Goal: Information Seeking & Learning: Learn about a topic

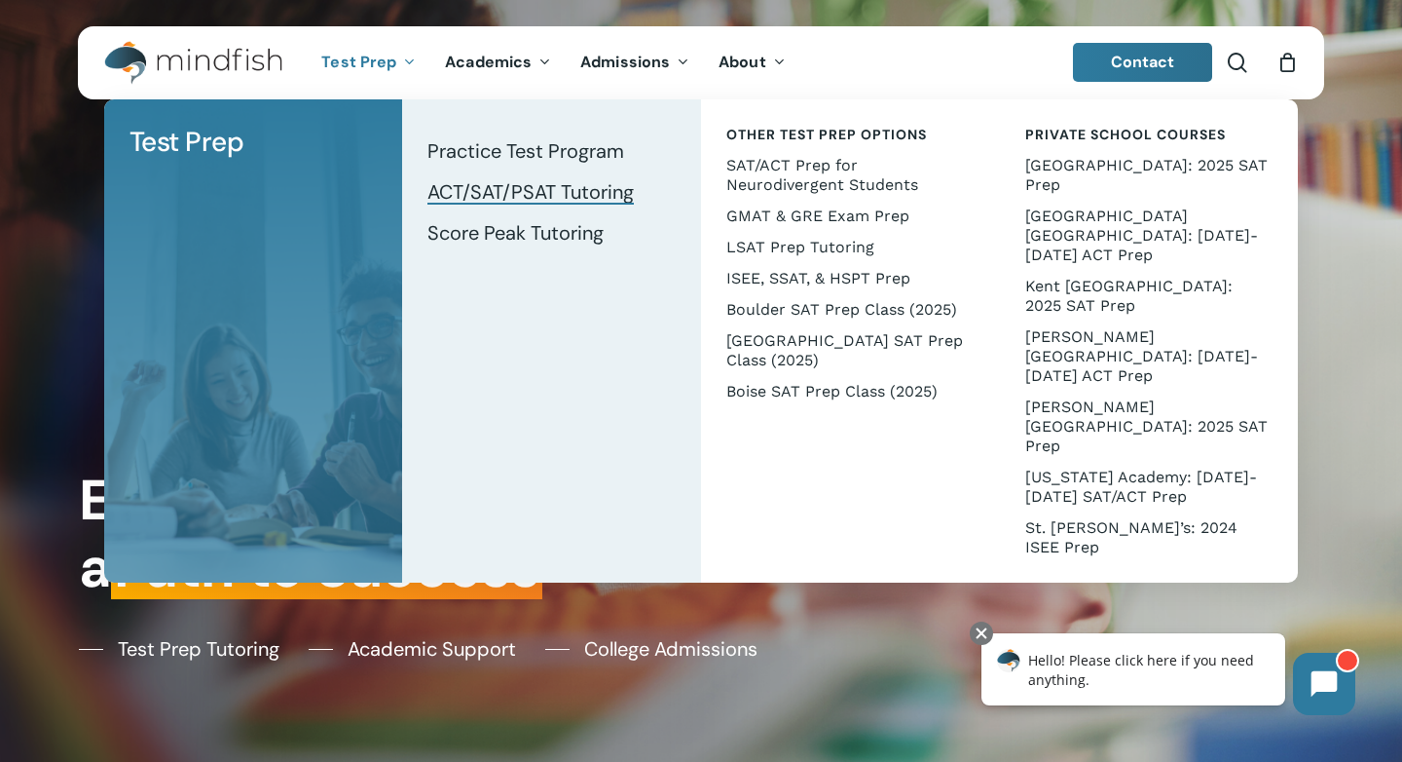
click at [466, 184] on span "ACT/SAT/PSAT Tutoring" at bounding box center [531, 191] width 206 height 25
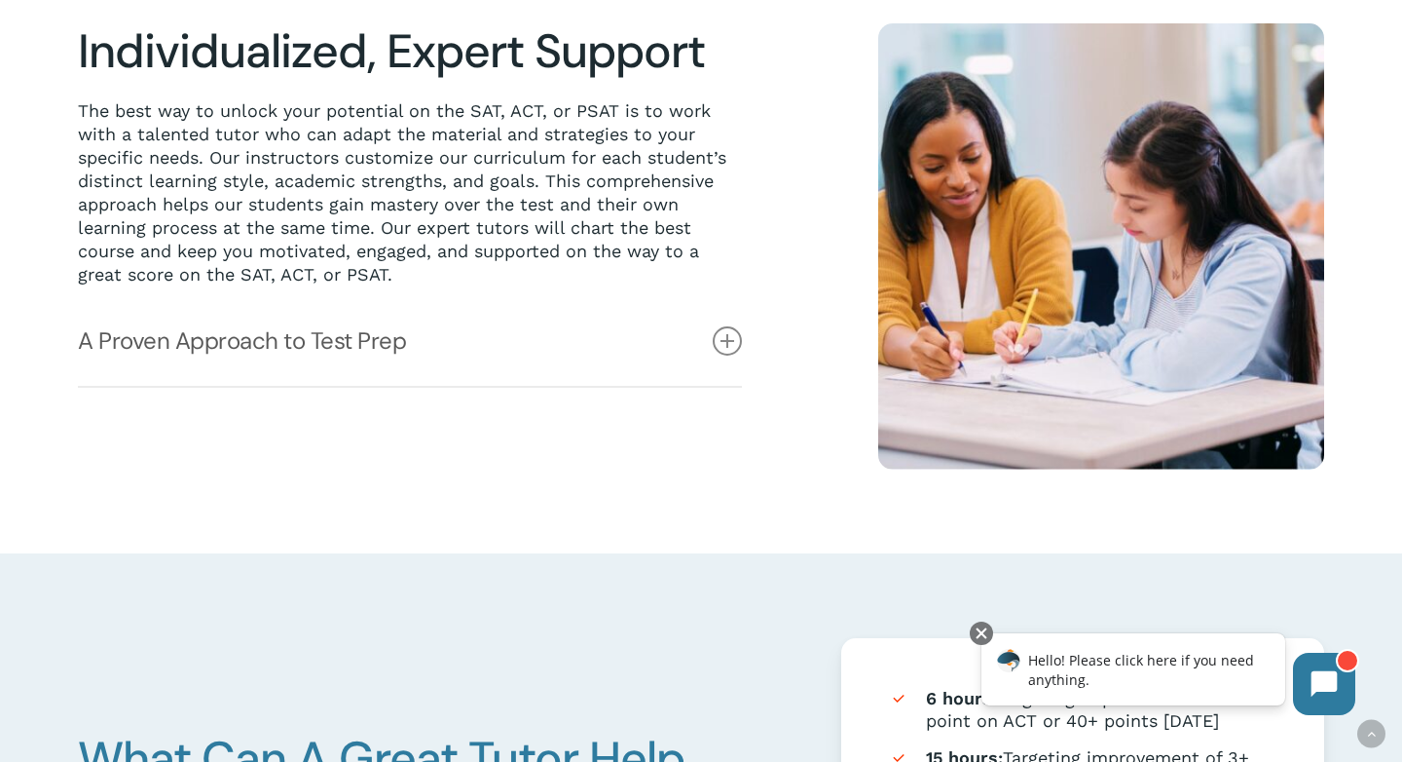
scroll to position [554, 0]
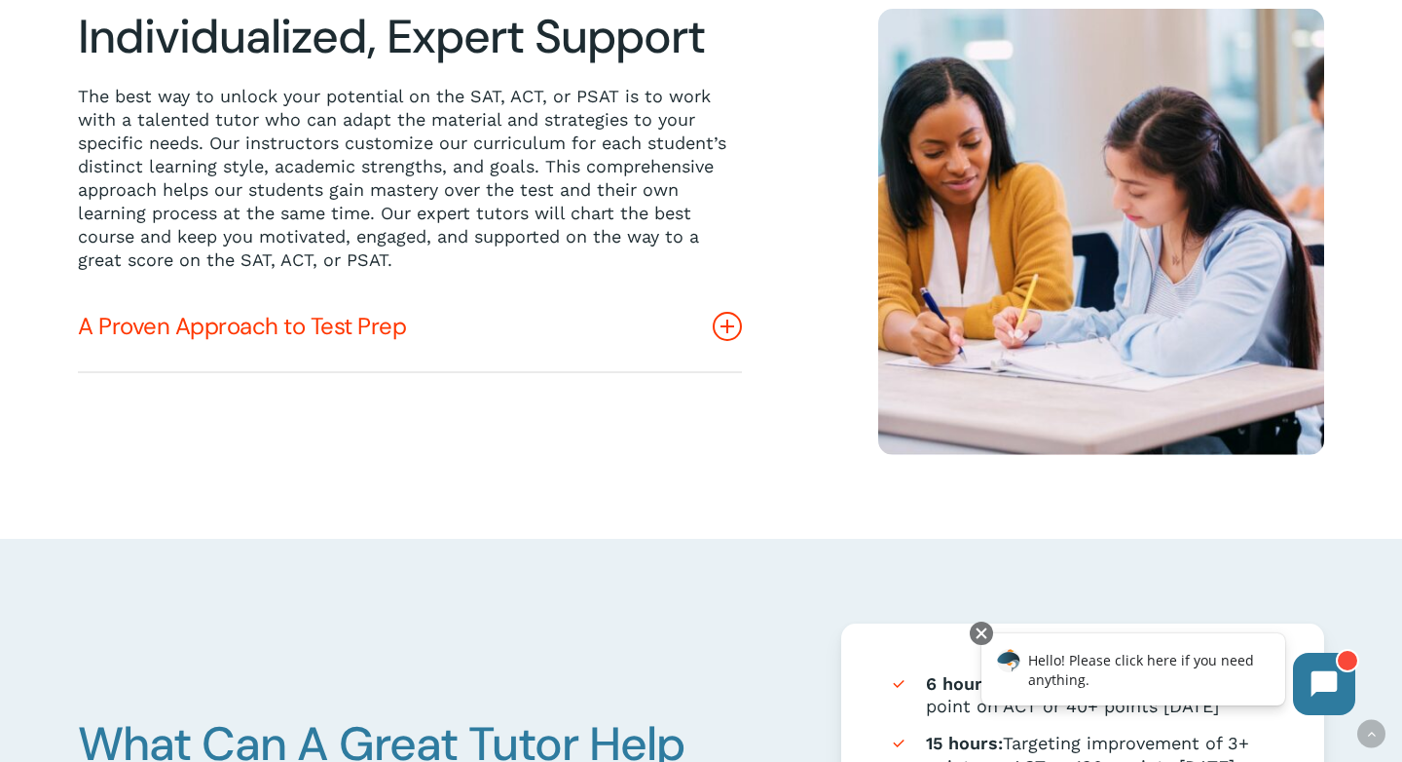
click at [737, 322] on icon at bounding box center [727, 326] width 29 height 29
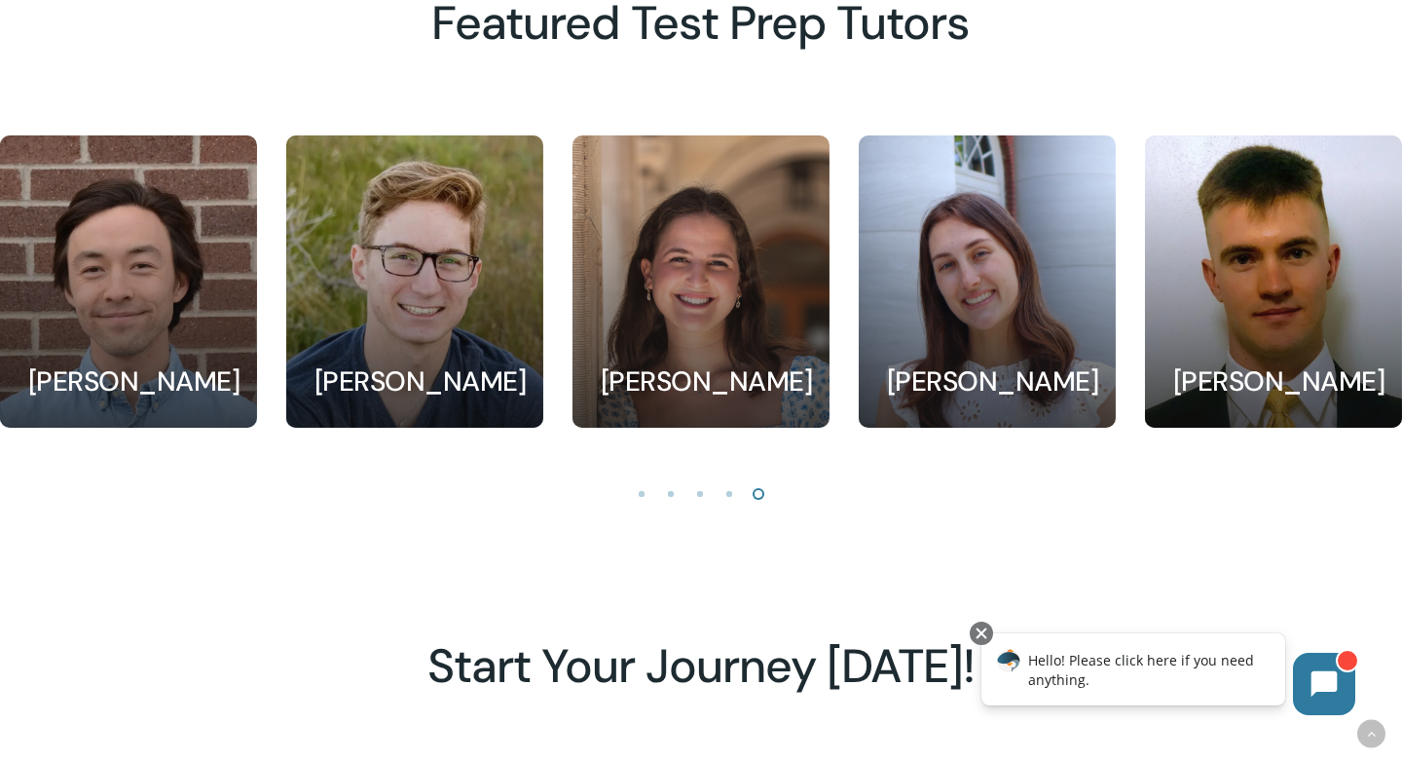
scroll to position [1922, 0]
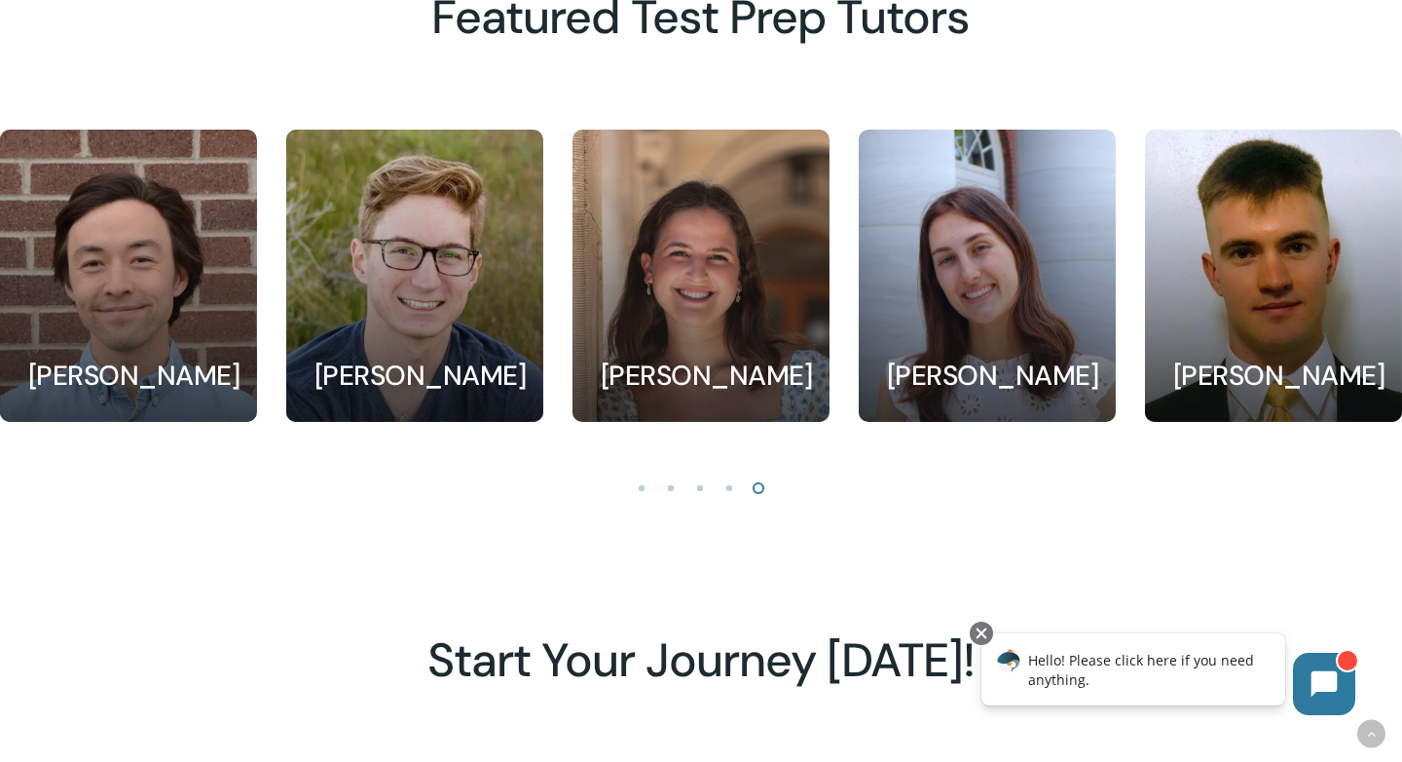
click at [729, 486] on li "Page dot 4" at bounding box center [730, 486] width 29 height 29
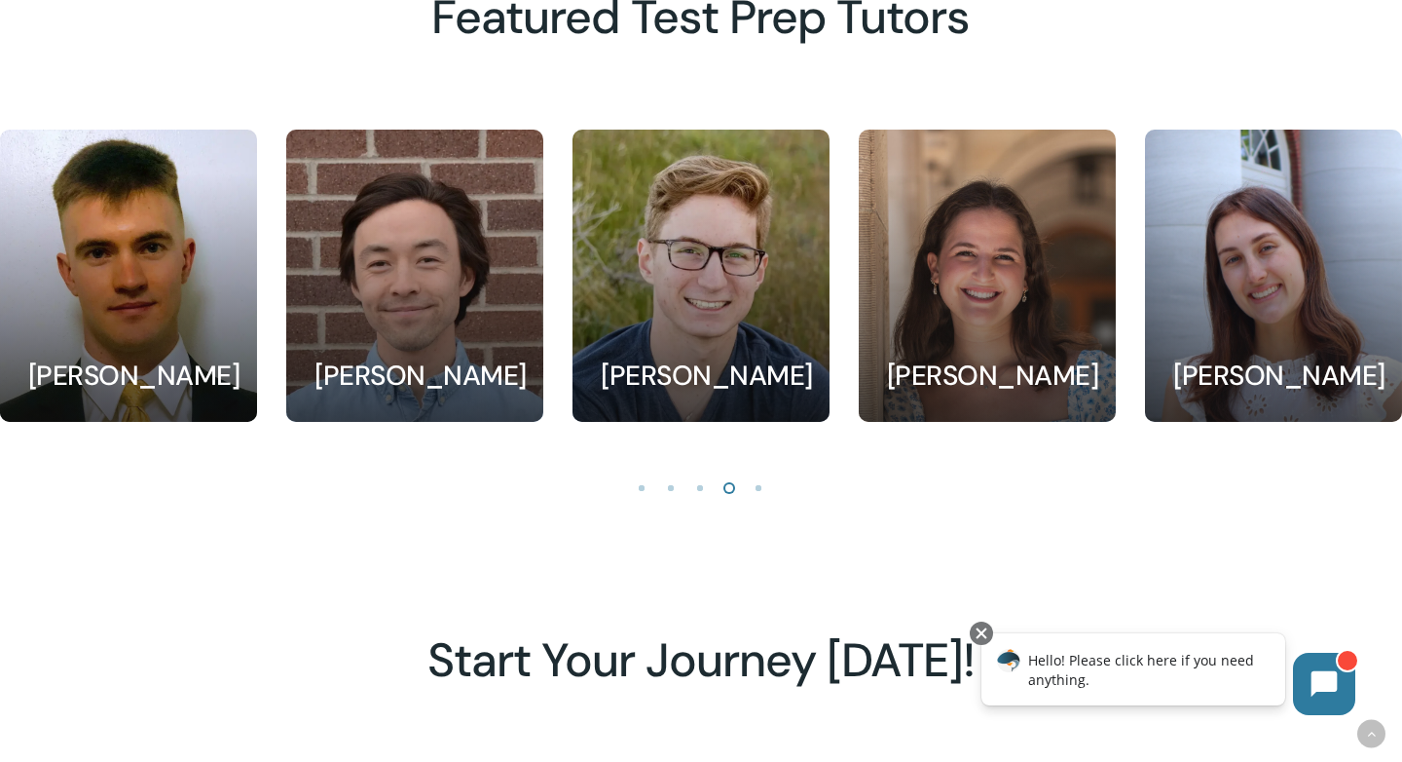
click at [700, 486] on li "Page dot 3" at bounding box center [701, 486] width 29 height 29
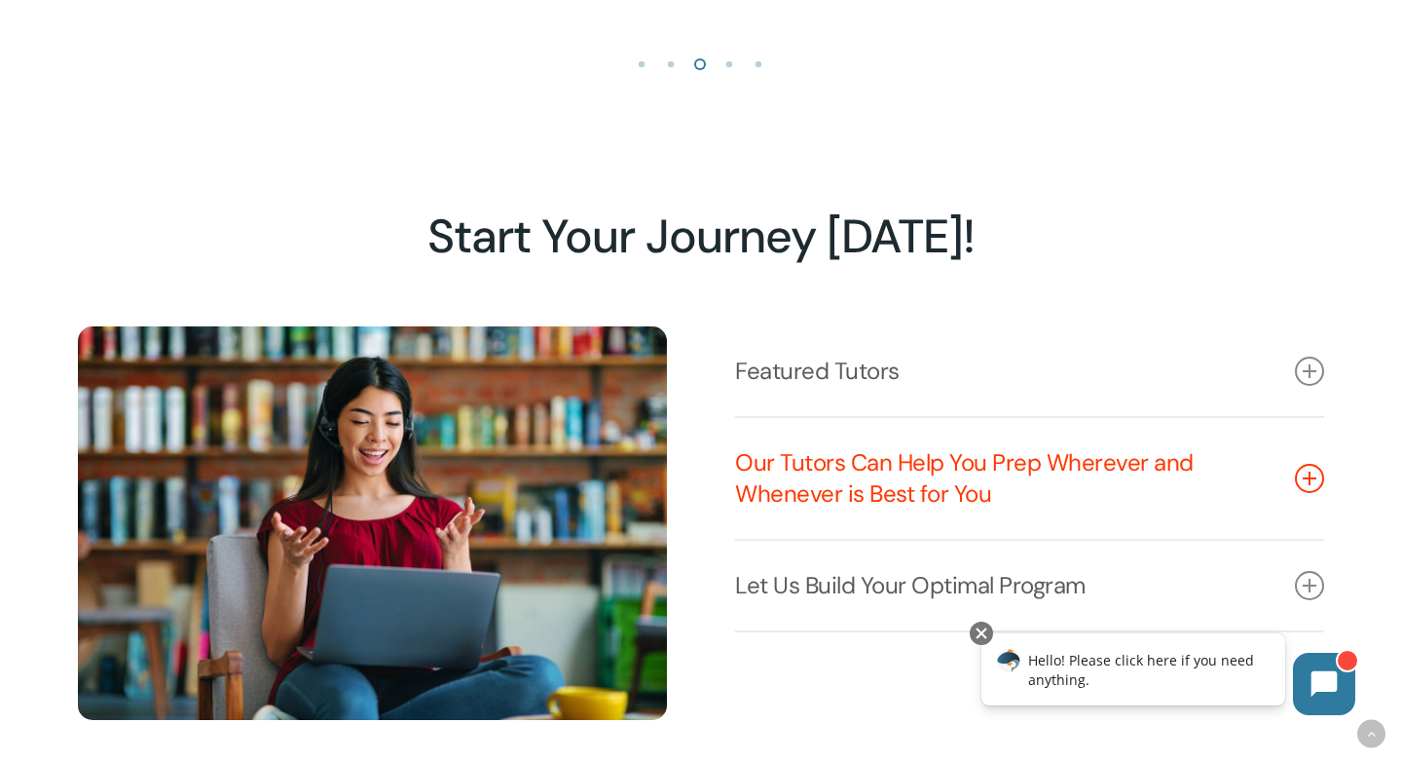
scroll to position [2351, 0]
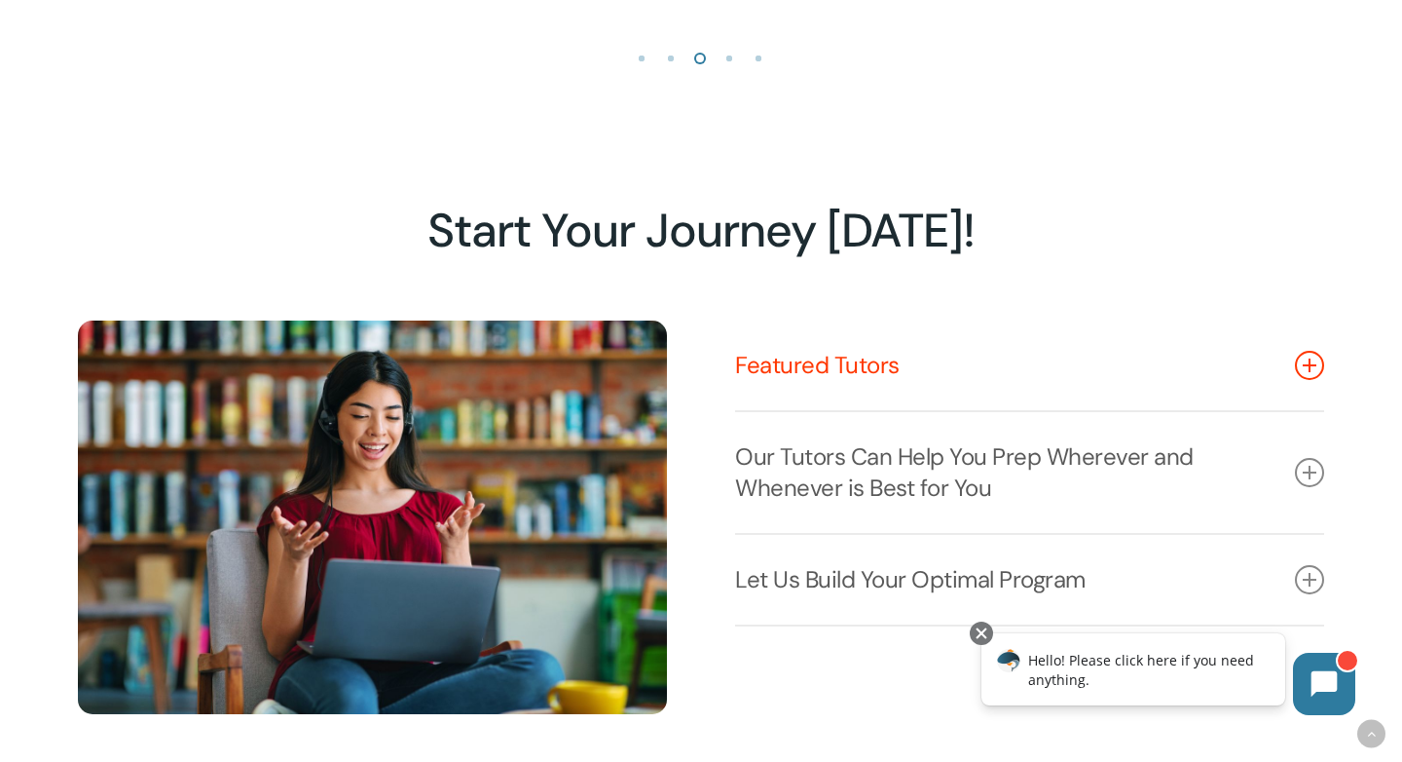
click at [806, 357] on link "Featured Tutors" at bounding box center [1029, 365] width 589 height 90
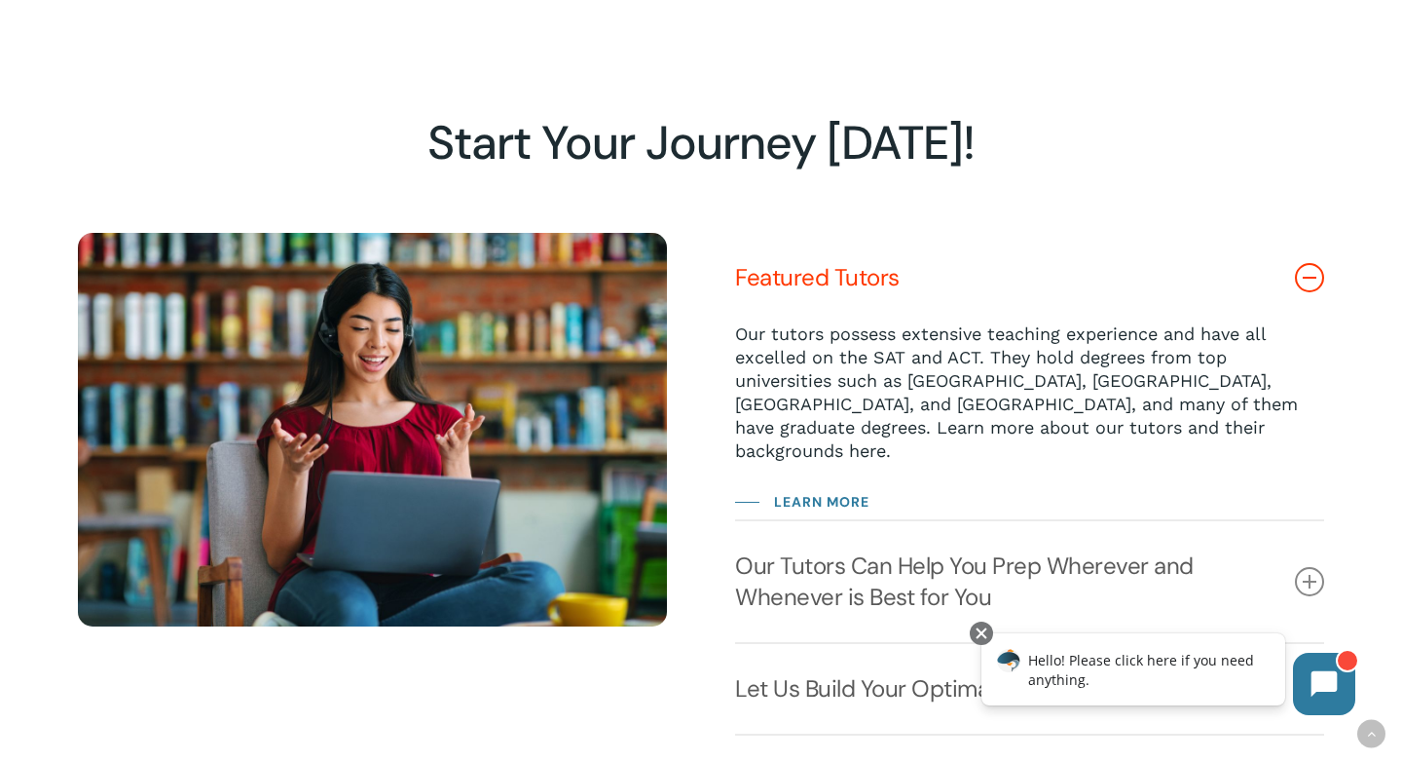
scroll to position [2443, 0]
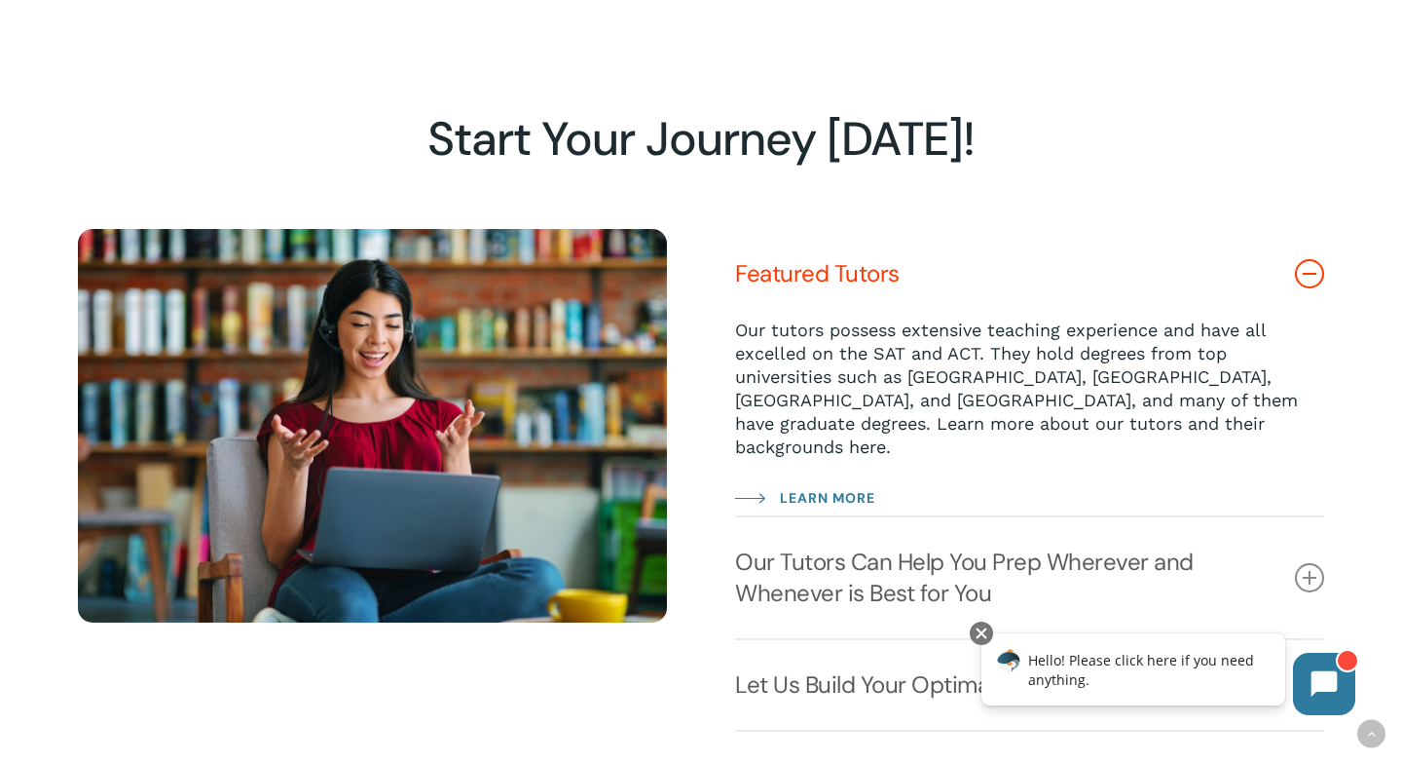
click at [844, 486] on span "Learn More" at bounding box center [827, 497] width 95 height 23
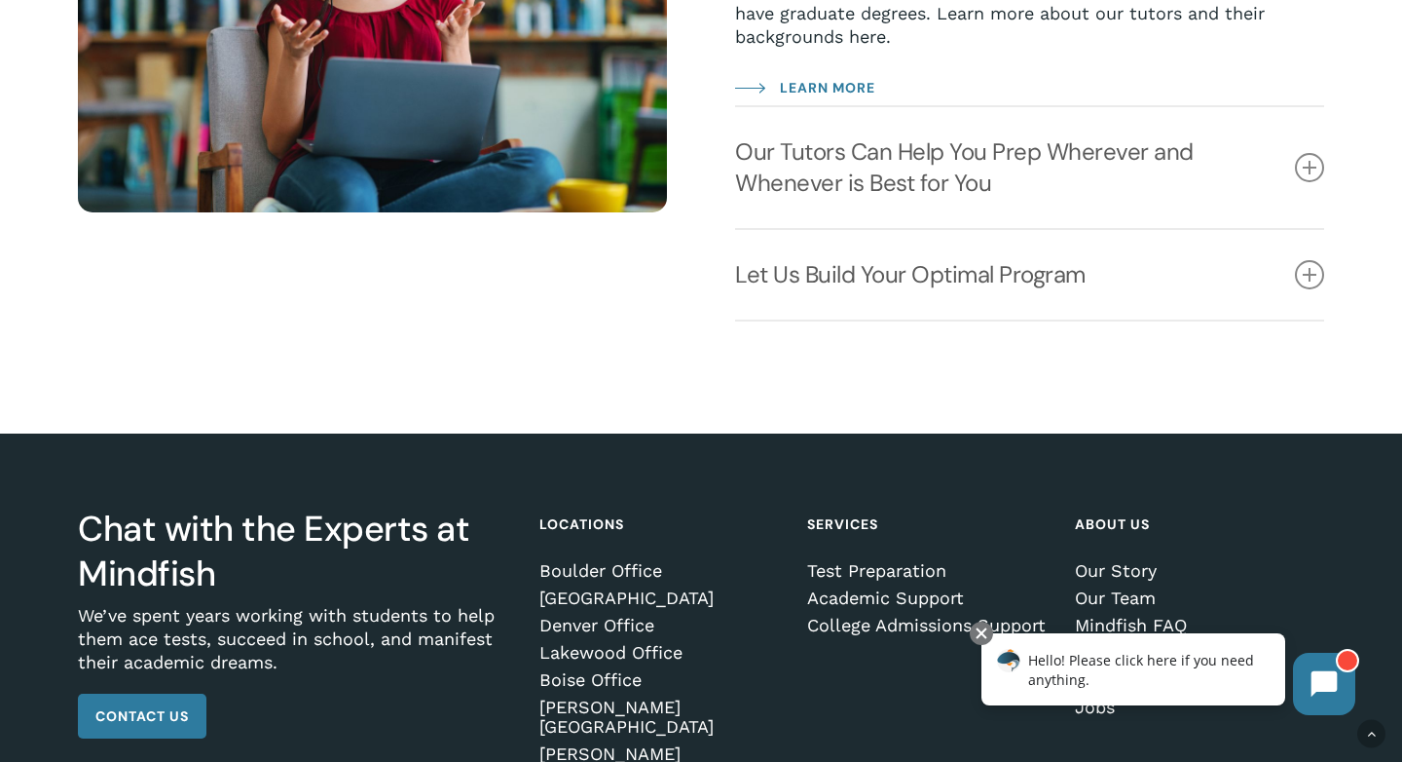
scroll to position [2861, 0]
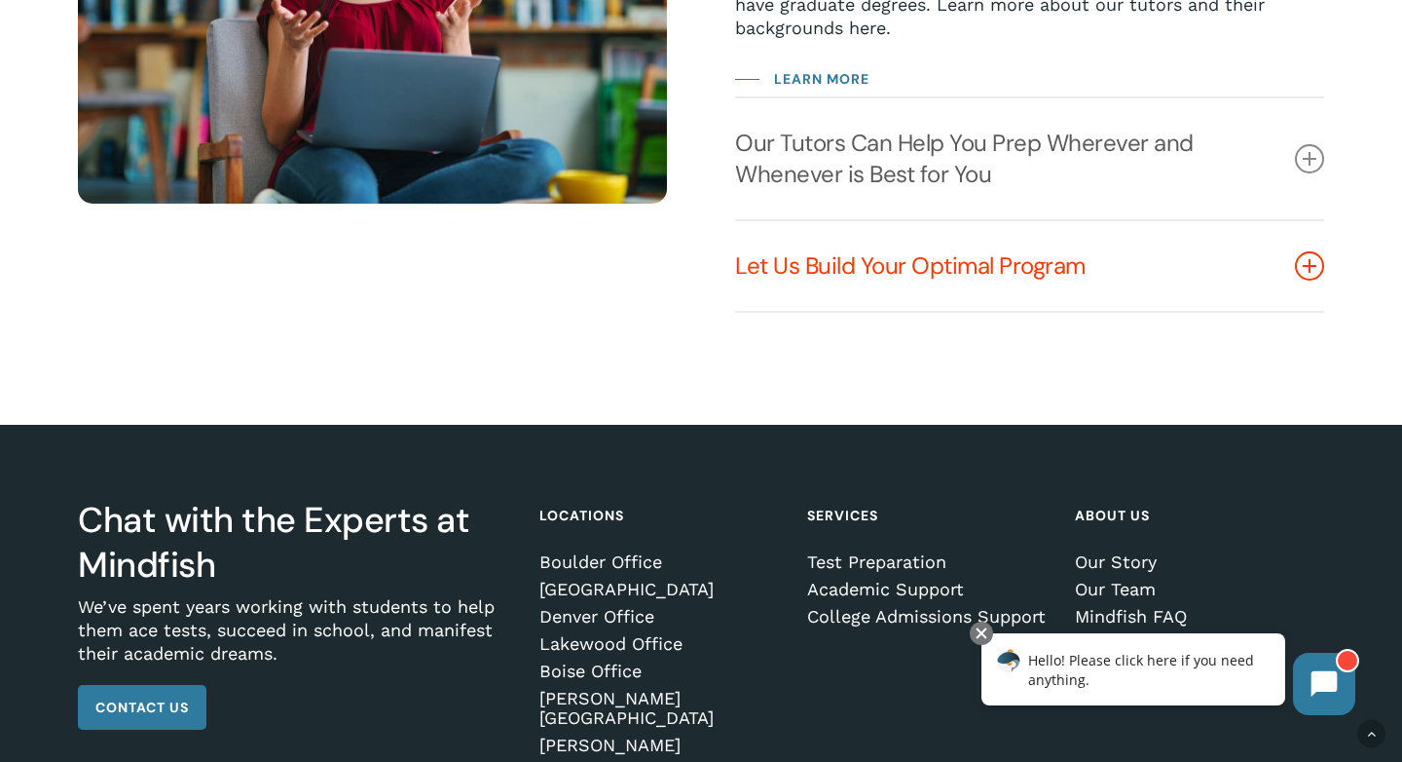
click at [903, 253] on link "Let Us Build Your Optimal Program" at bounding box center [1029, 266] width 589 height 90
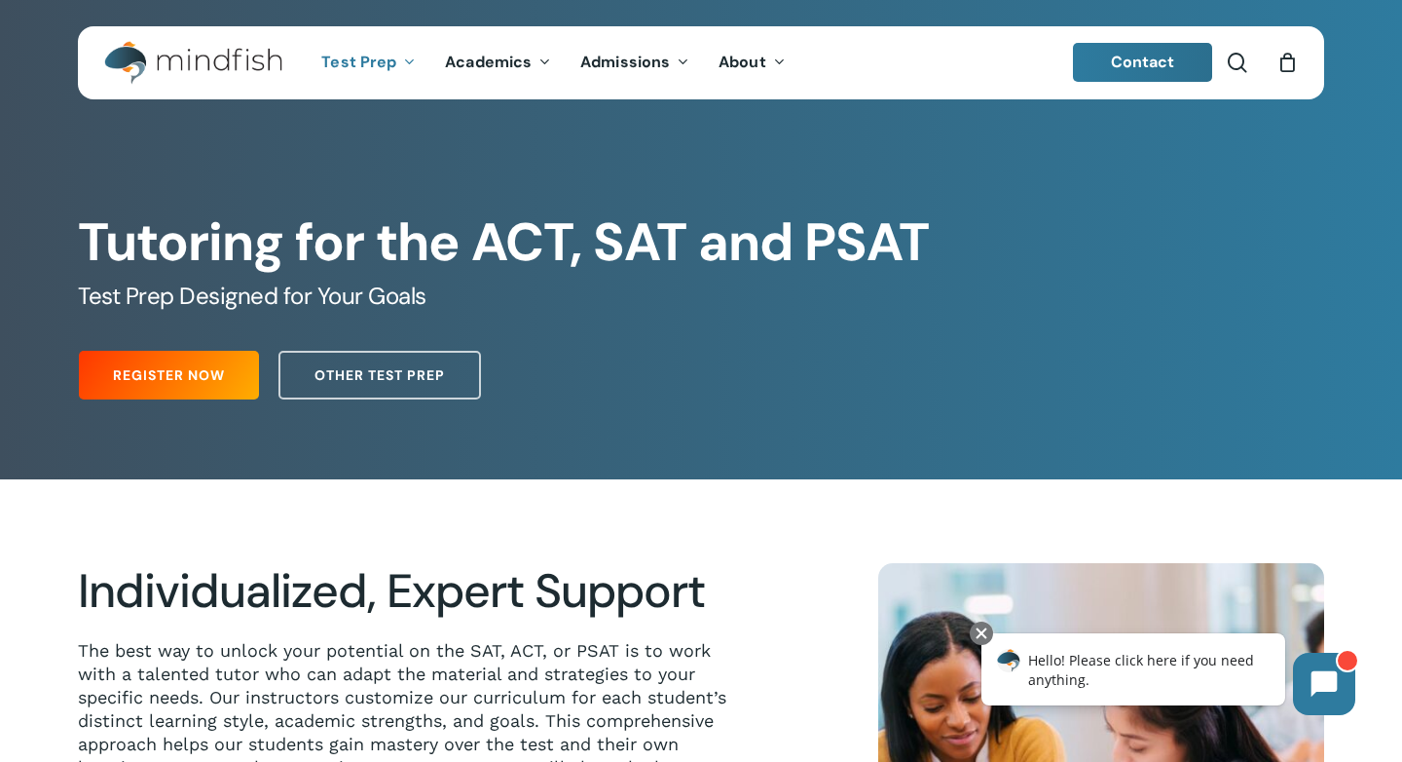
scroll to position [0, 0]
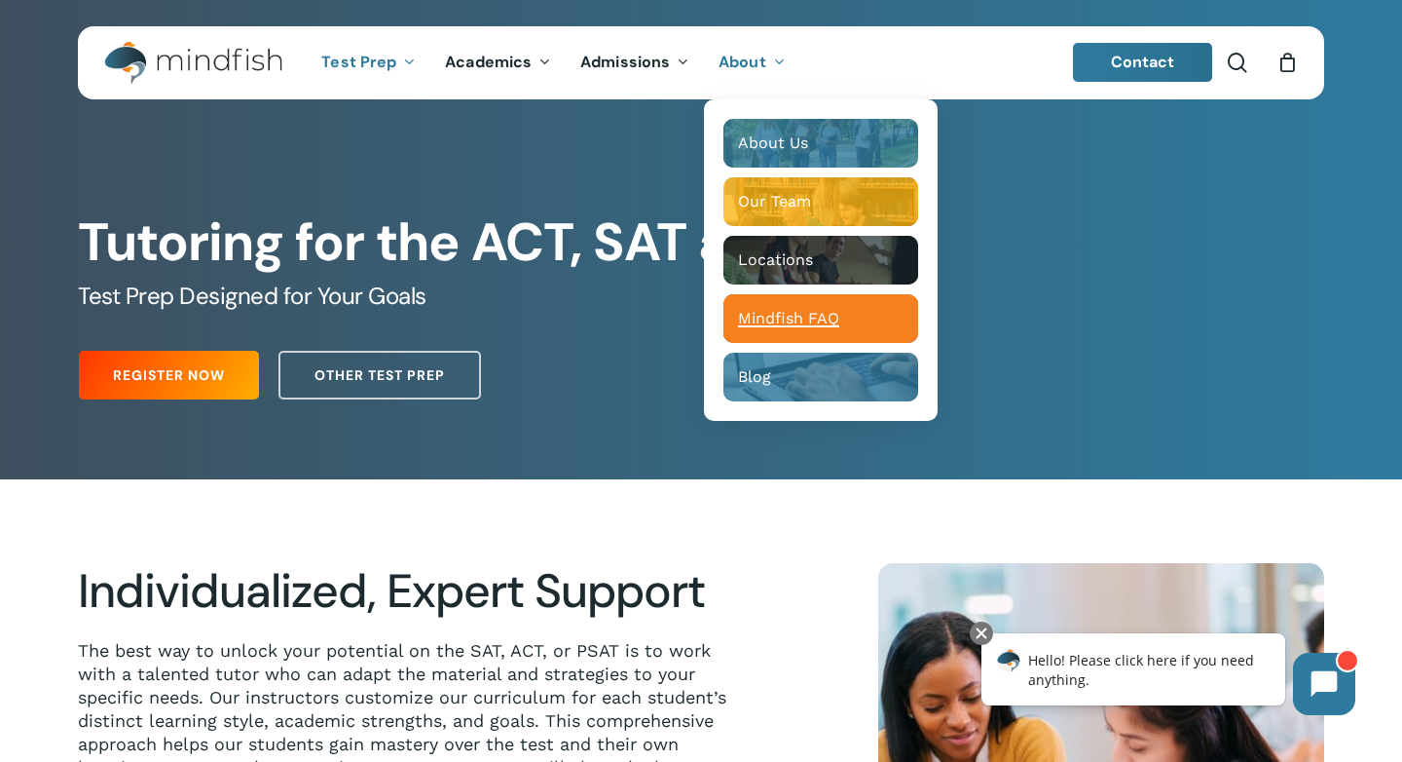
click at [746, 315] on span "Mindfish FAQ" at bounding box center [788, 318] width 101 height 19
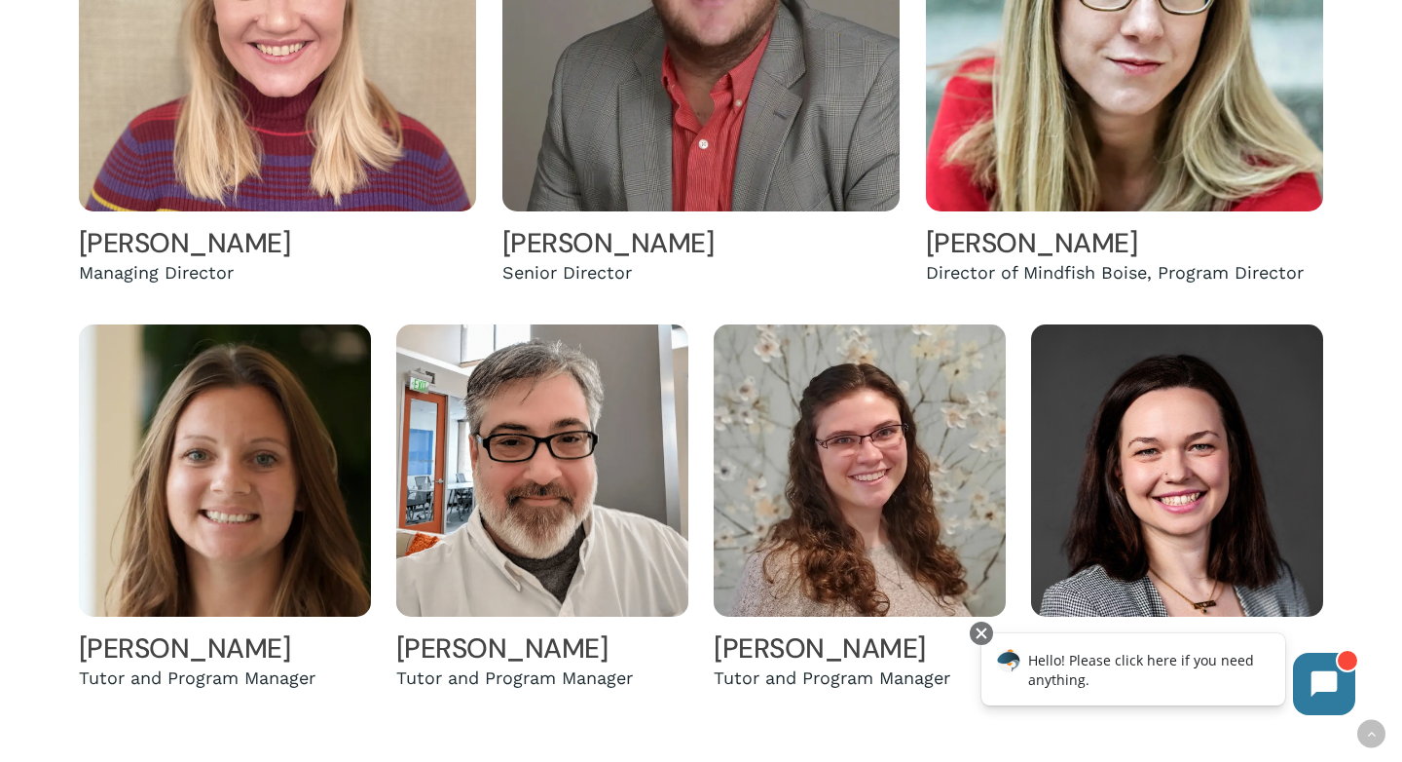
scroll to position [699, 0]
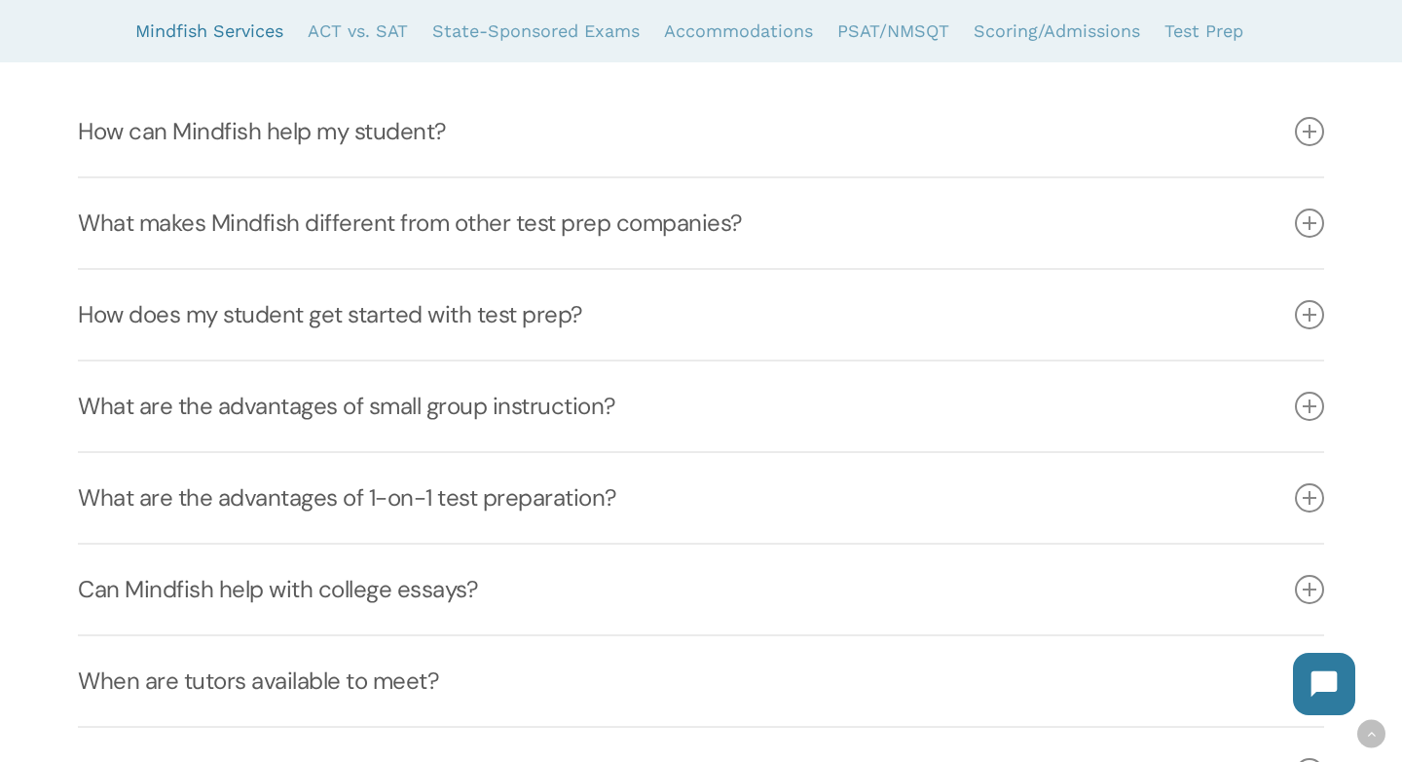
scroll to position [559, 0]
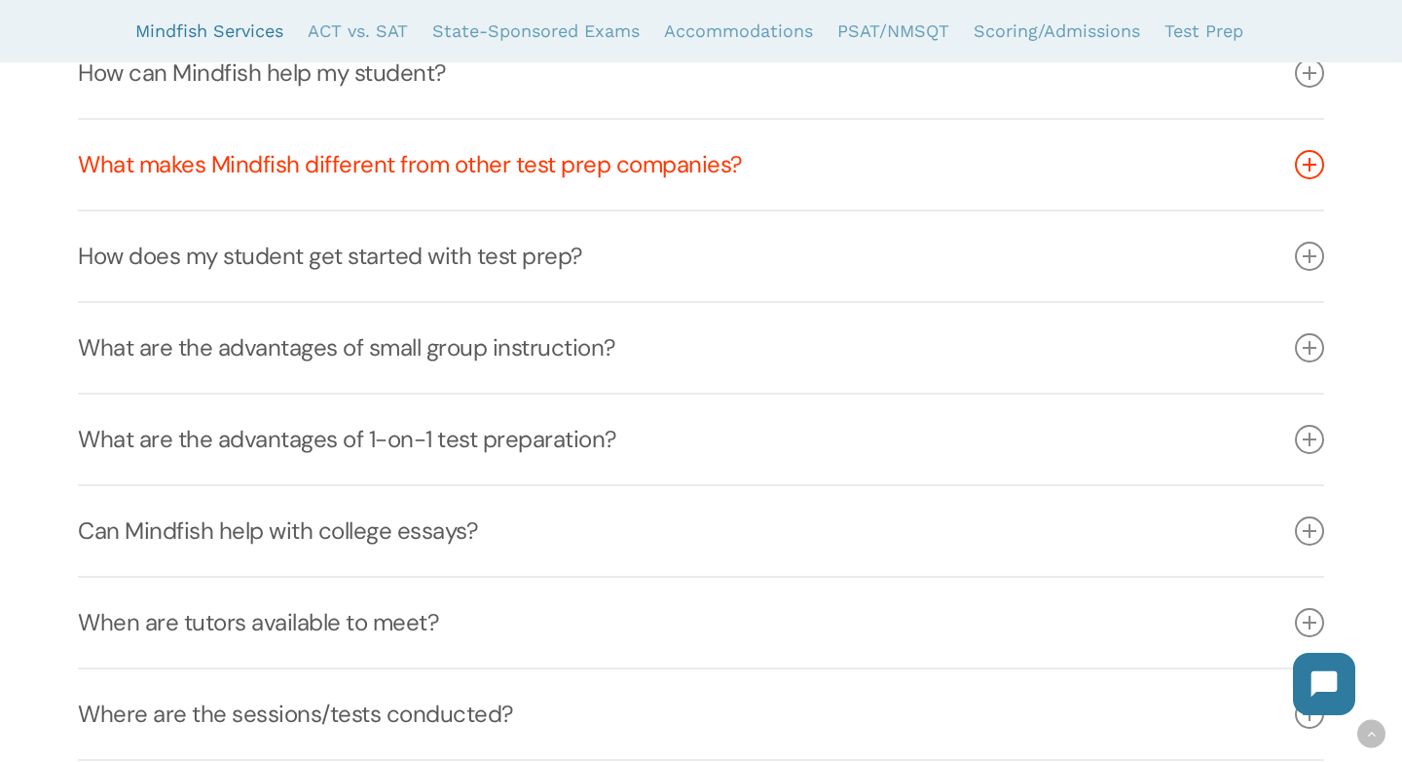
click at [1318, 171] on icon at bounding box center [1309, 164] width 29 height 29
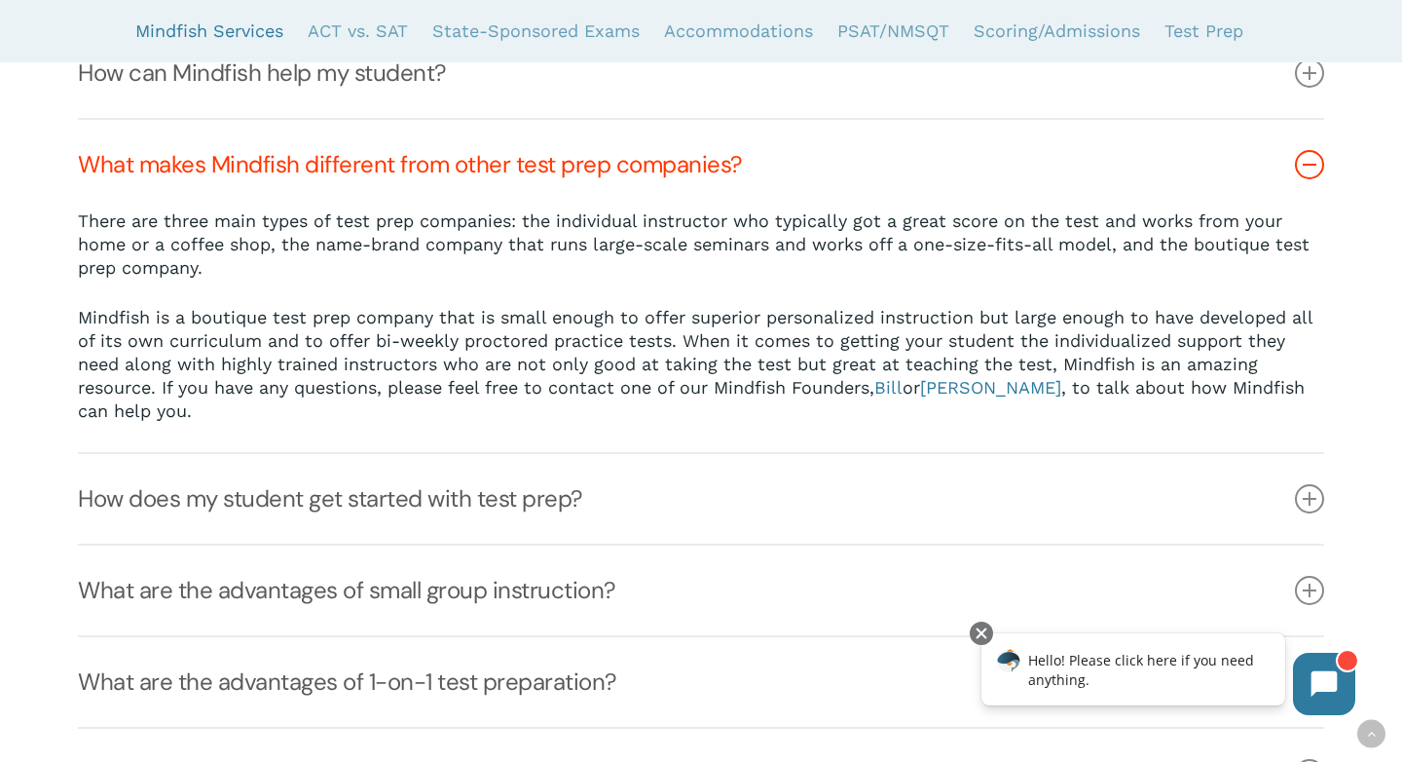
click at [1305, 162] on icon at bounding box center [1309, 164] width 29 height 29
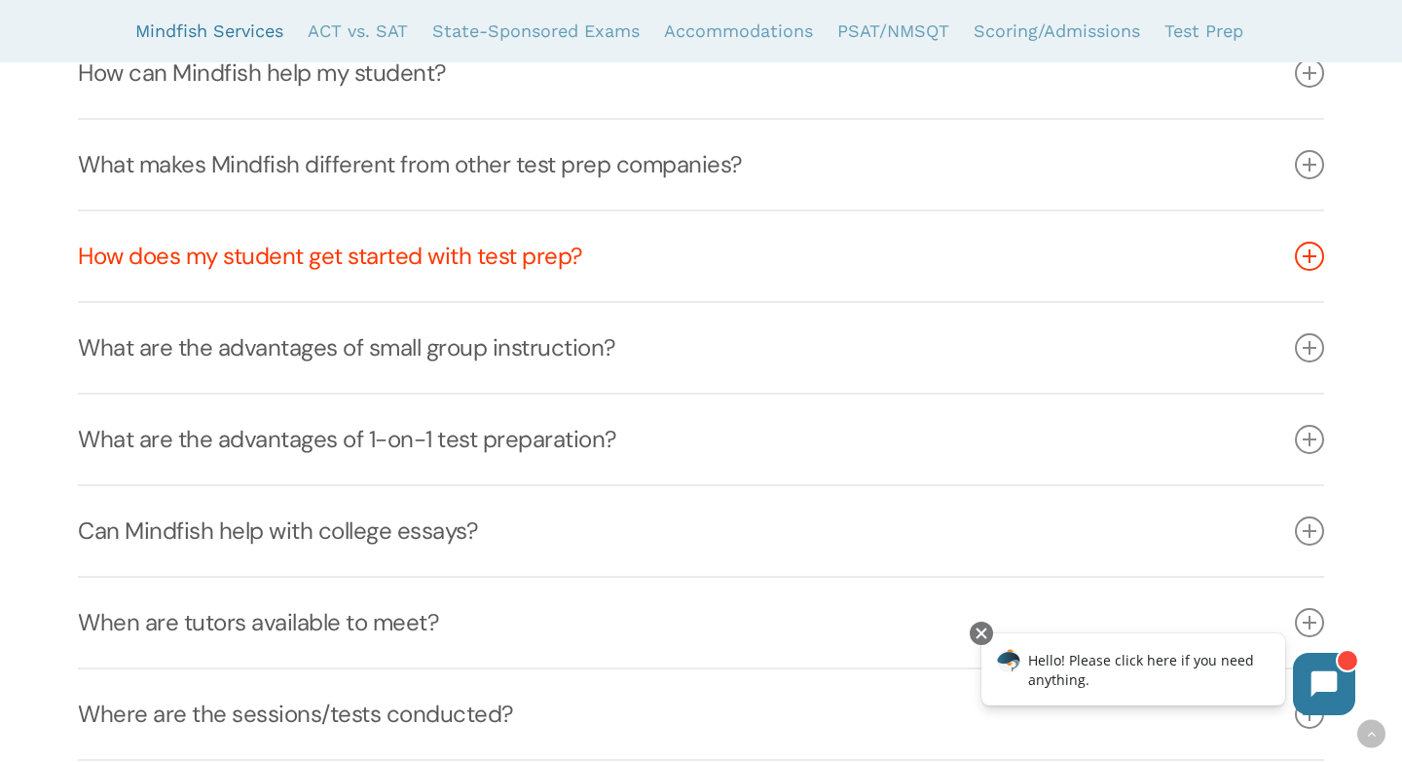
click at [1314, 258] on icon at bounding box center [1309, 256] width 29 height 29
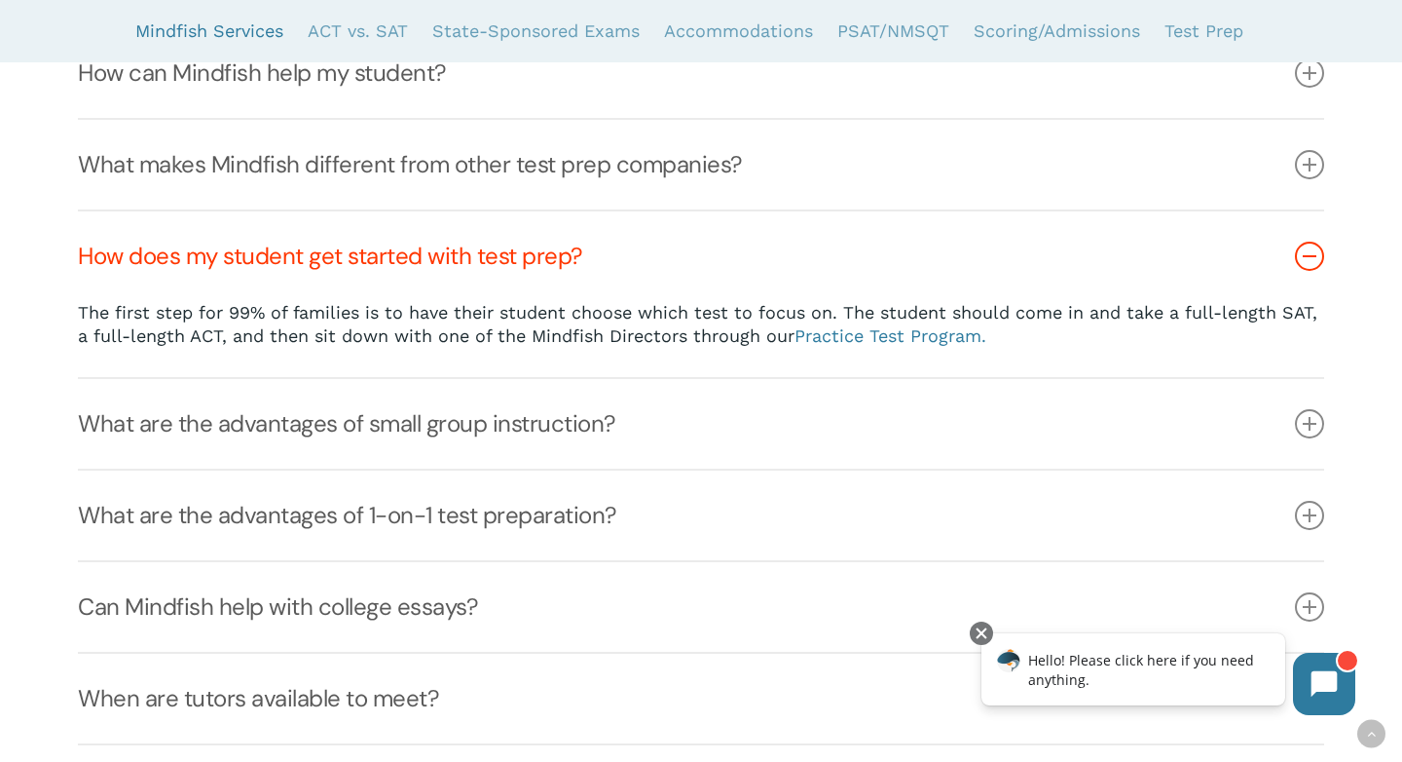
click at [1314, 258] on icon at bounding box center [1309, 256] width 29 height 29
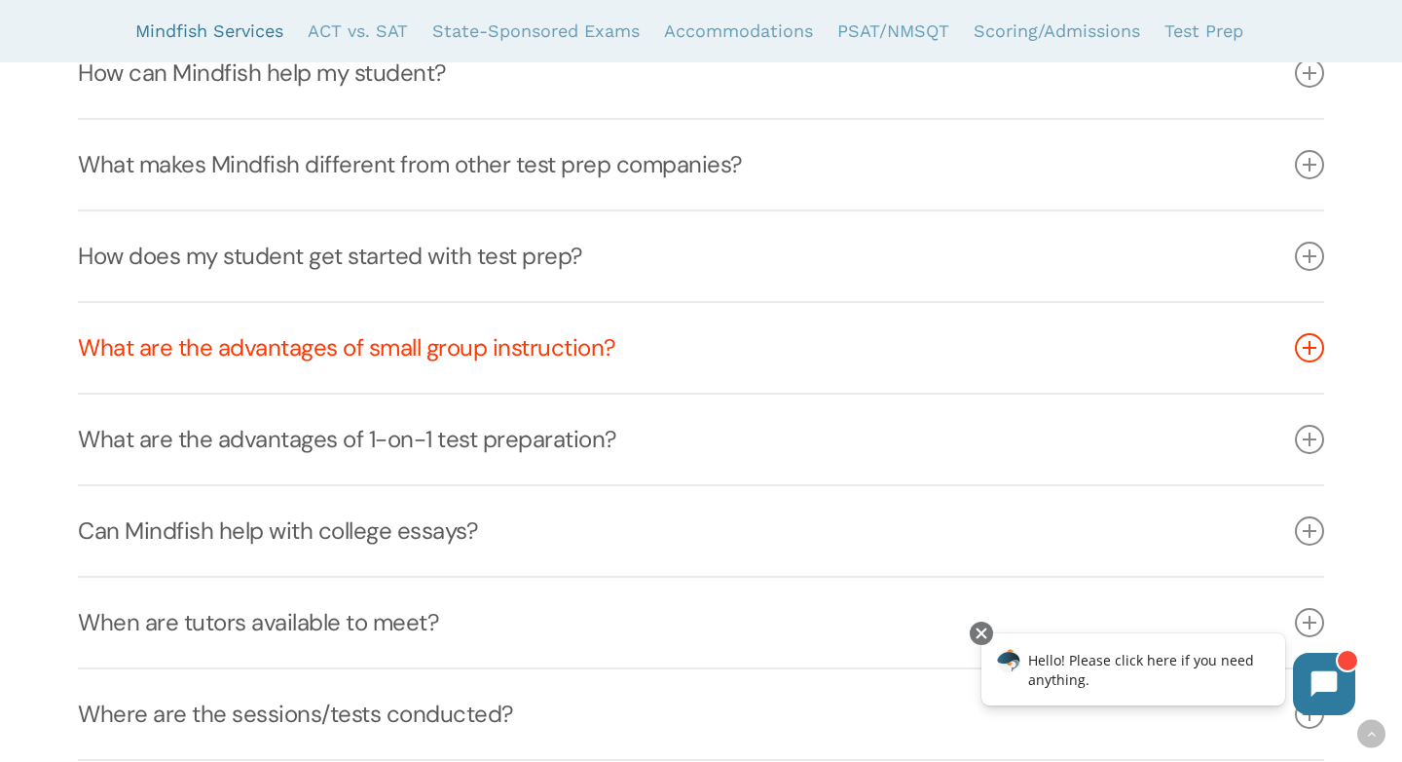
click at [1312, 349] on icon at bounding box center [1309, 347] width 29 height 29
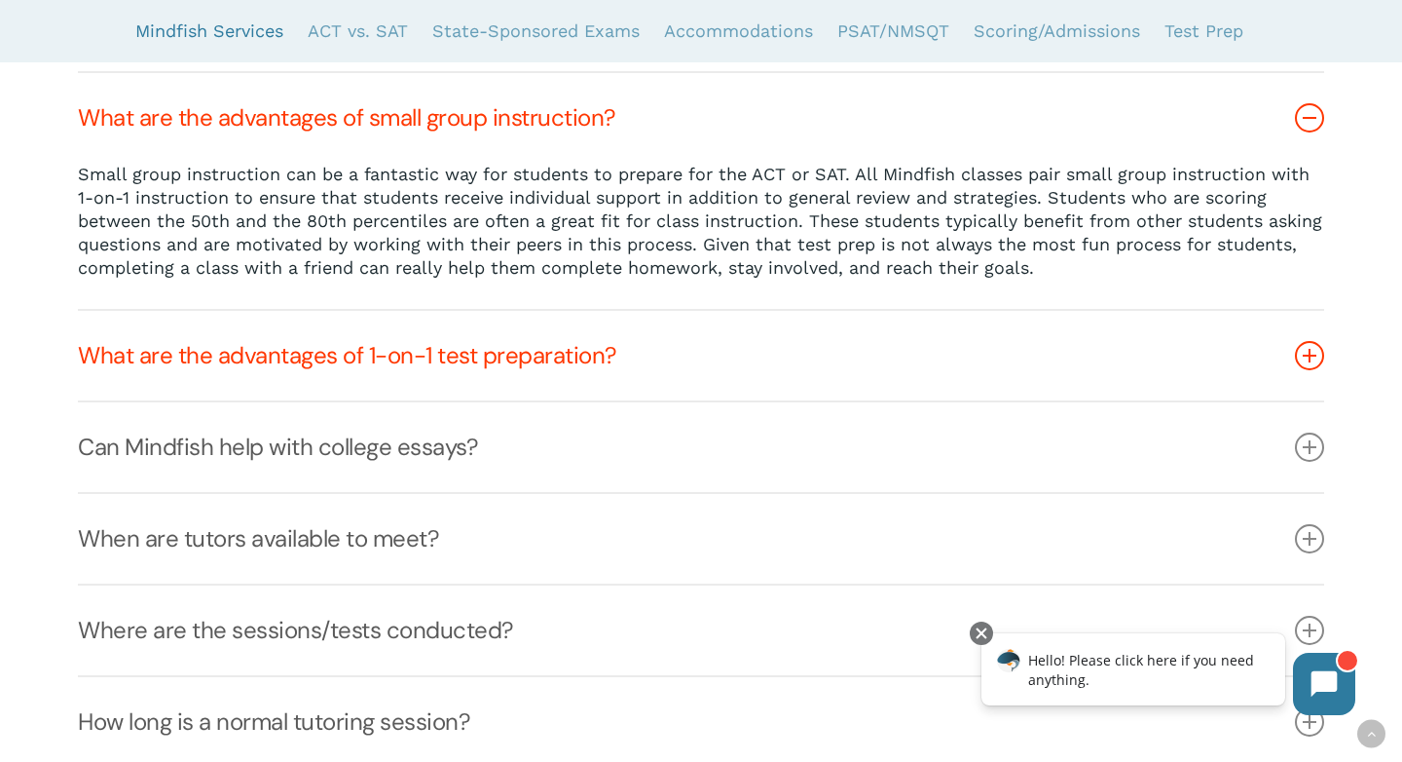
scroll to position [789, 0]
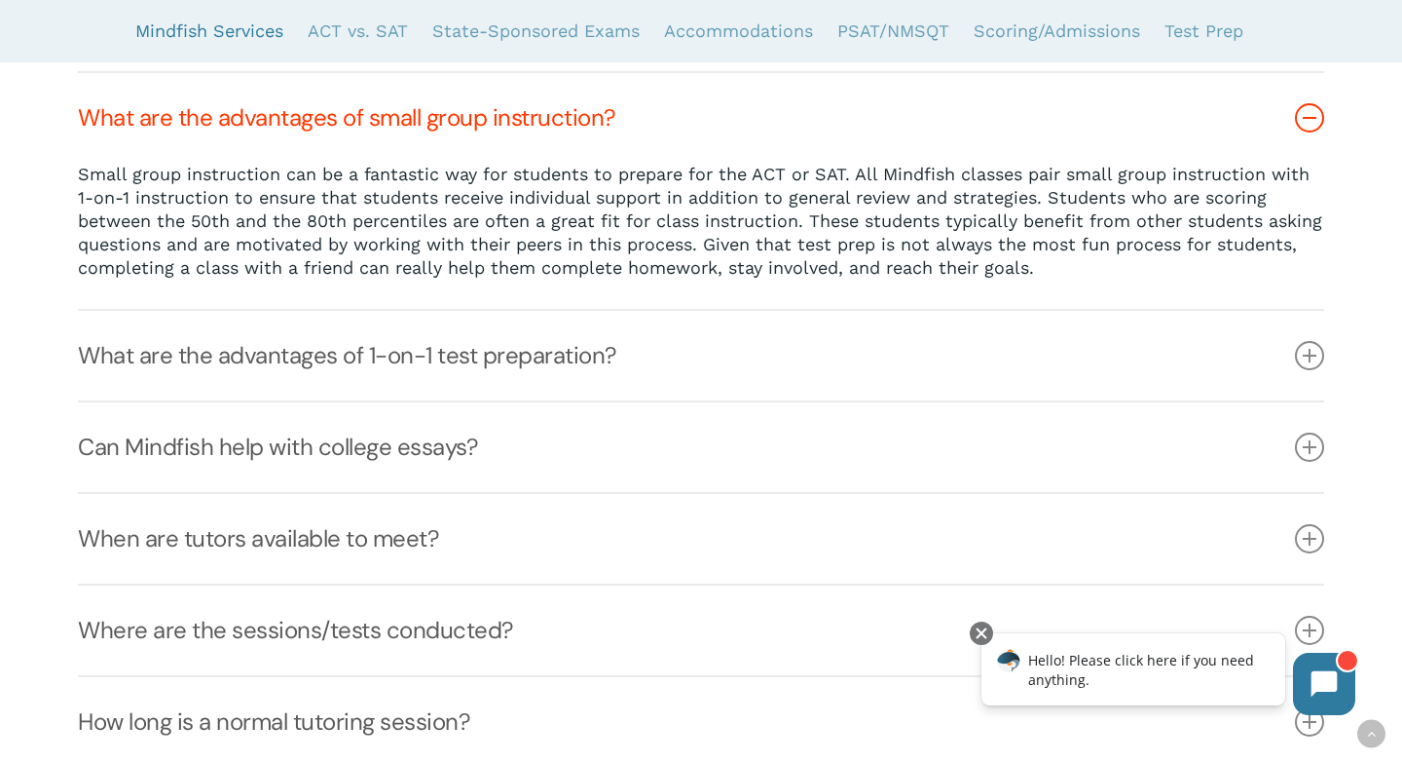
click at [1311, 121] on icon at bounding box center [1309, 117] width 29 height 29
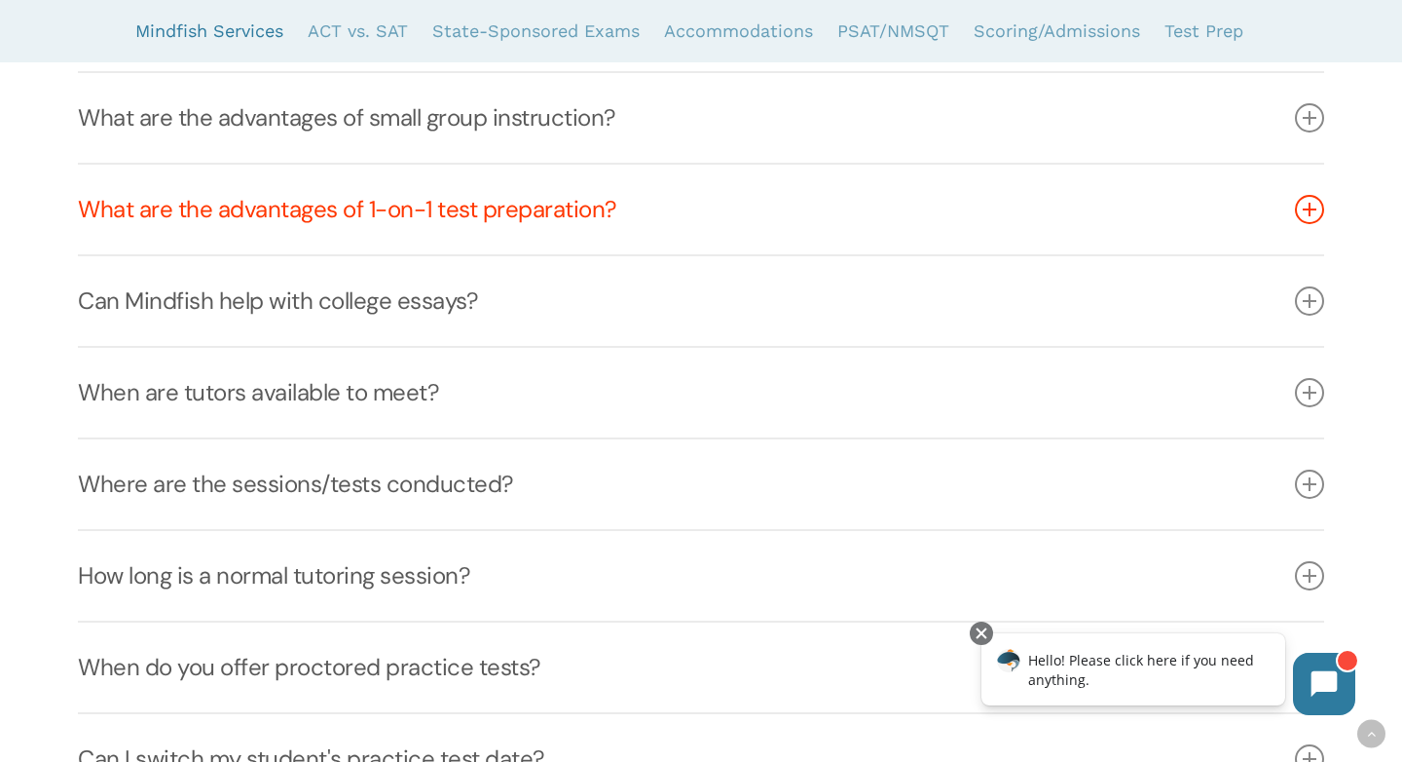
click at [1315, 207] on icon at bounding box center [1309, 209] width 29 height 29
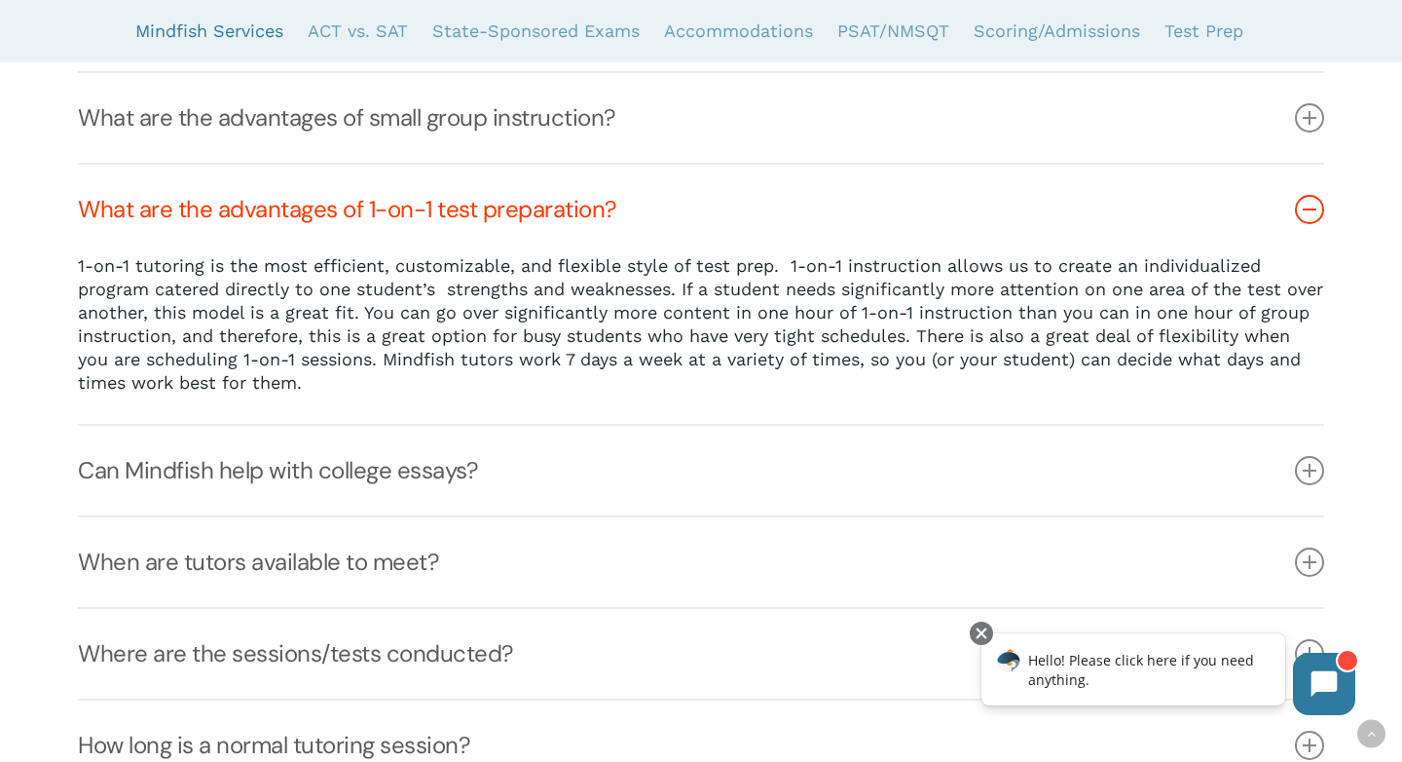
click at [1315, 207] on icon at bounding box center [1309, 209] width 29 height 29
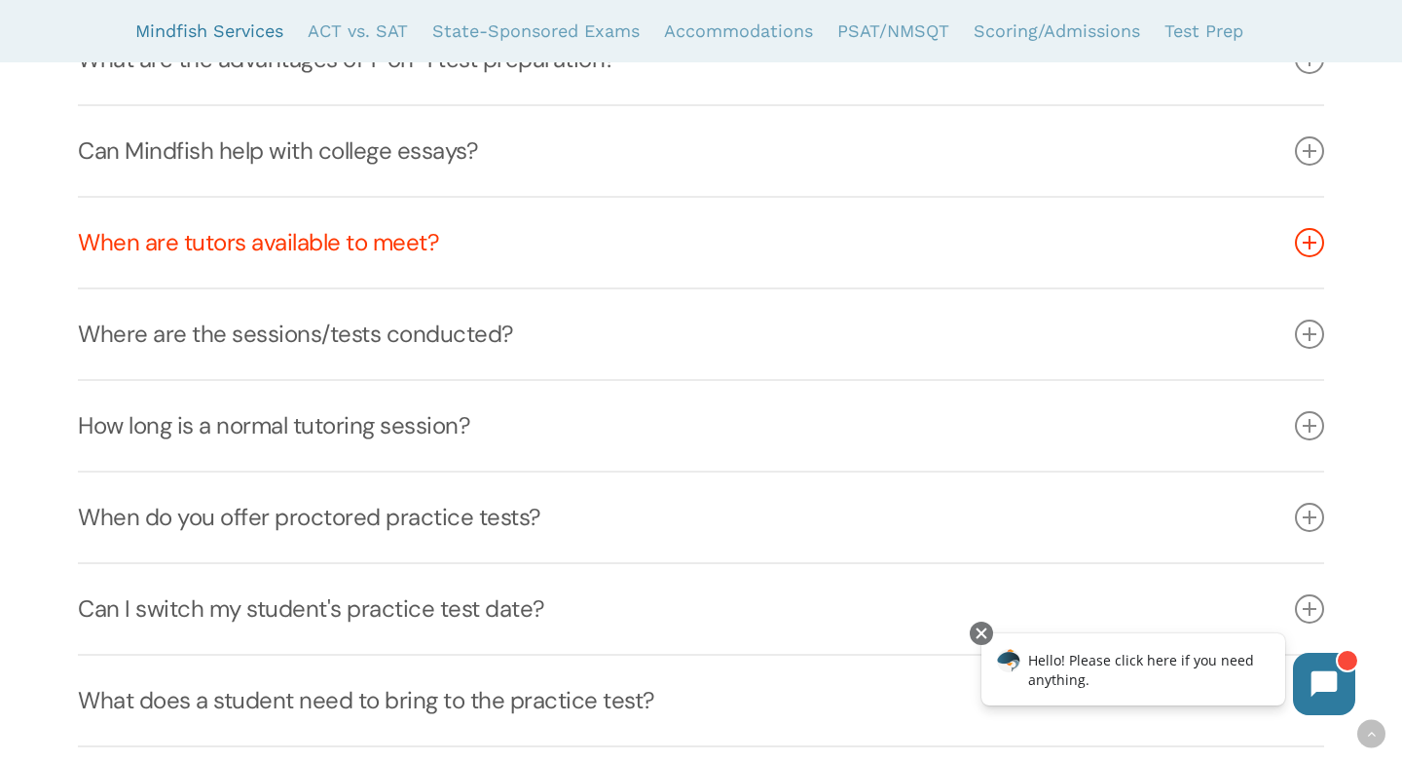
scroll to position [944, 0]
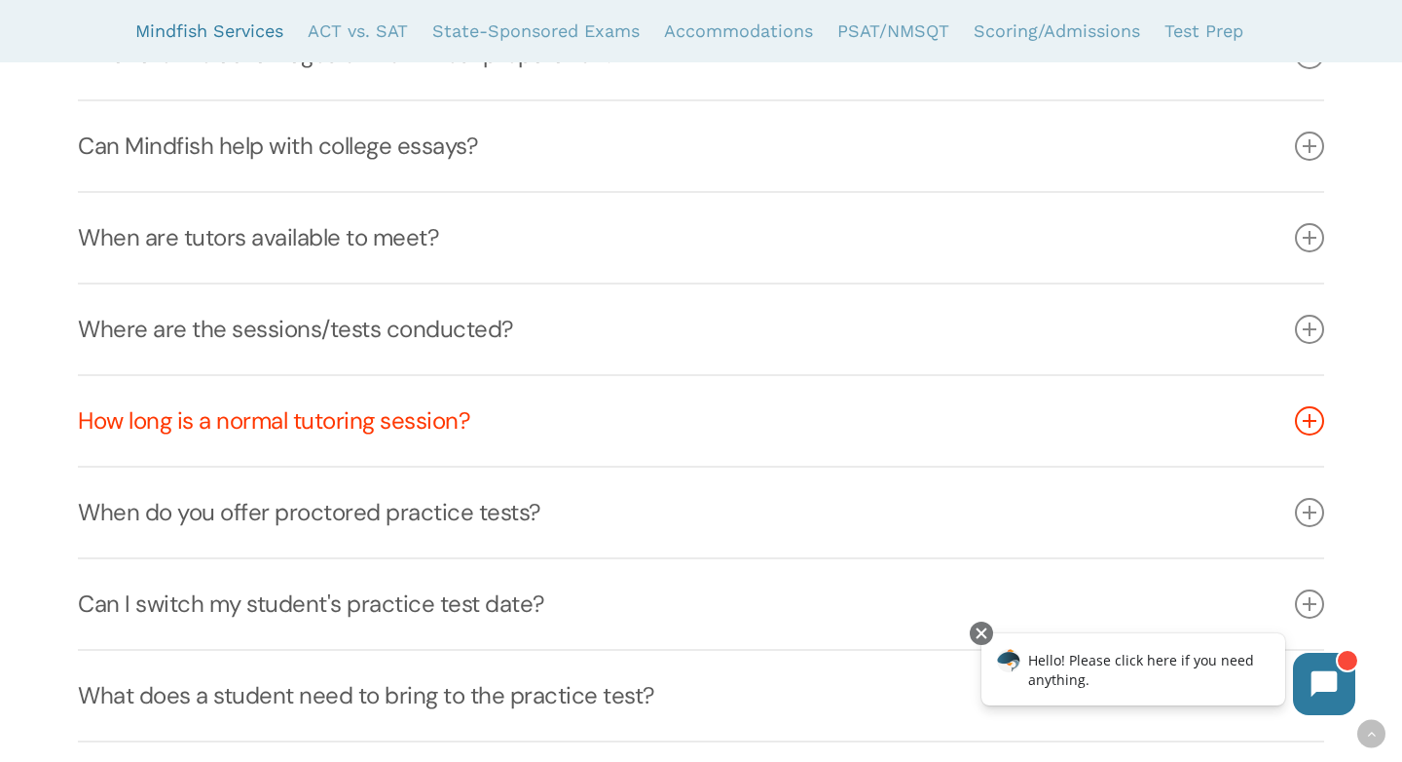
click at [1310, 415] on icon at bounding box center [1309, 420] width 29 height 29
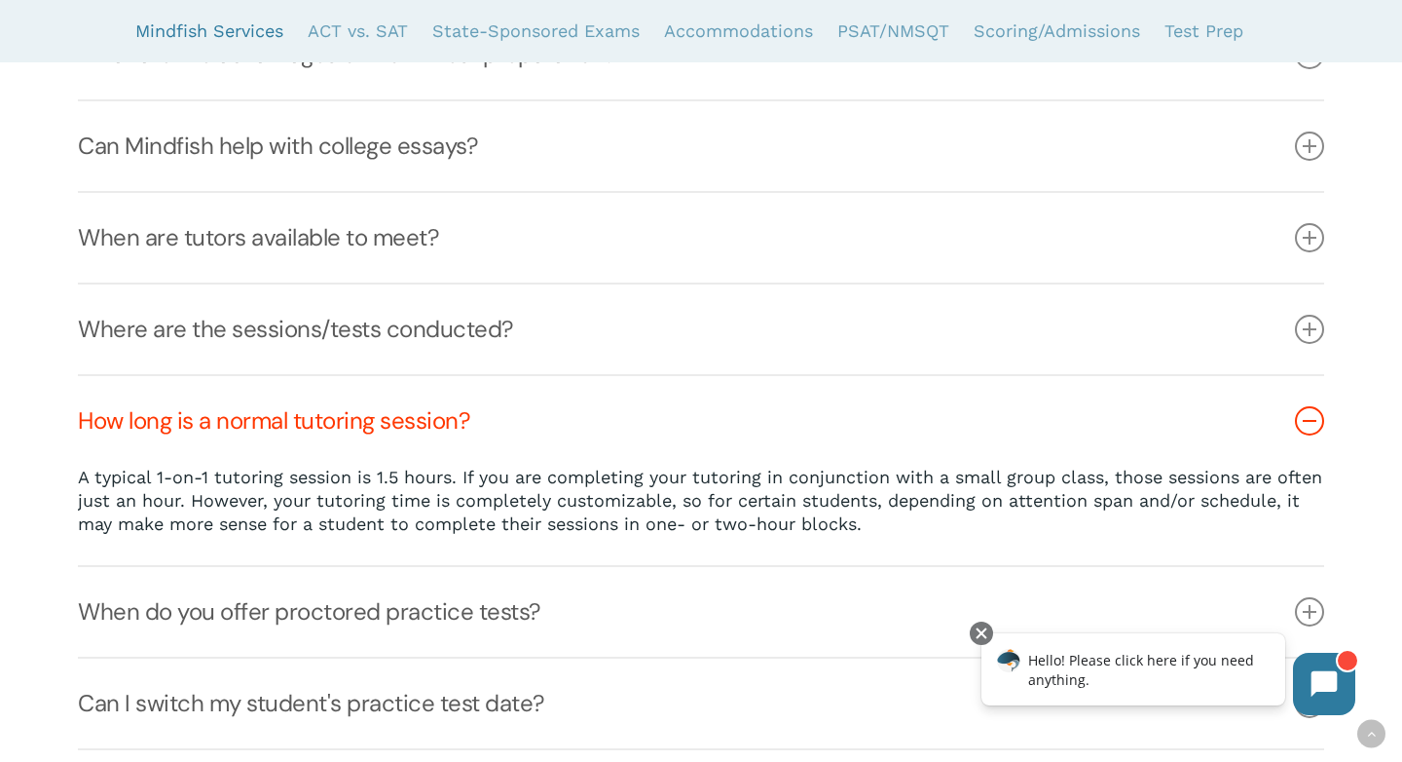
click at [1310, 415] on icon at bounding box center [1309, 420] width 29 height 29
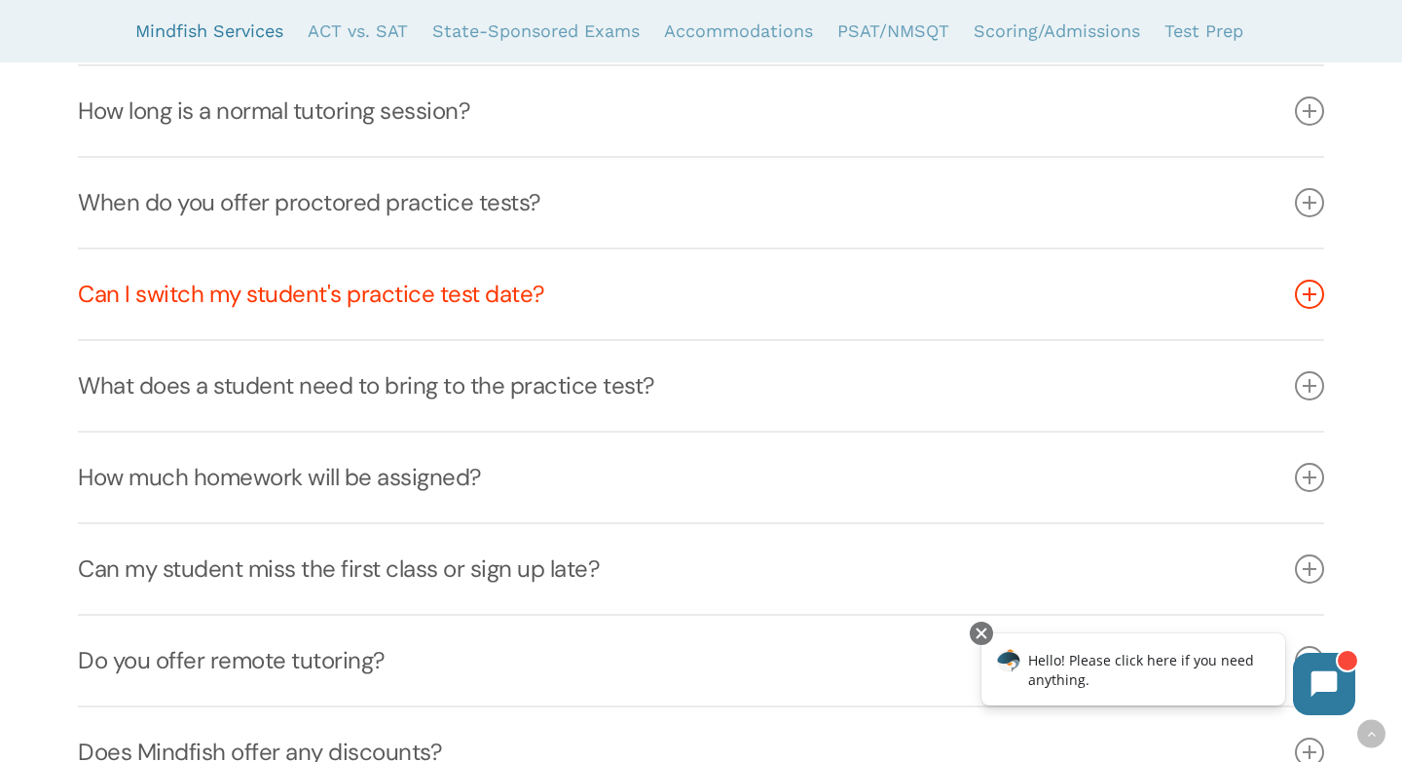
scroll to position [1254, 0]
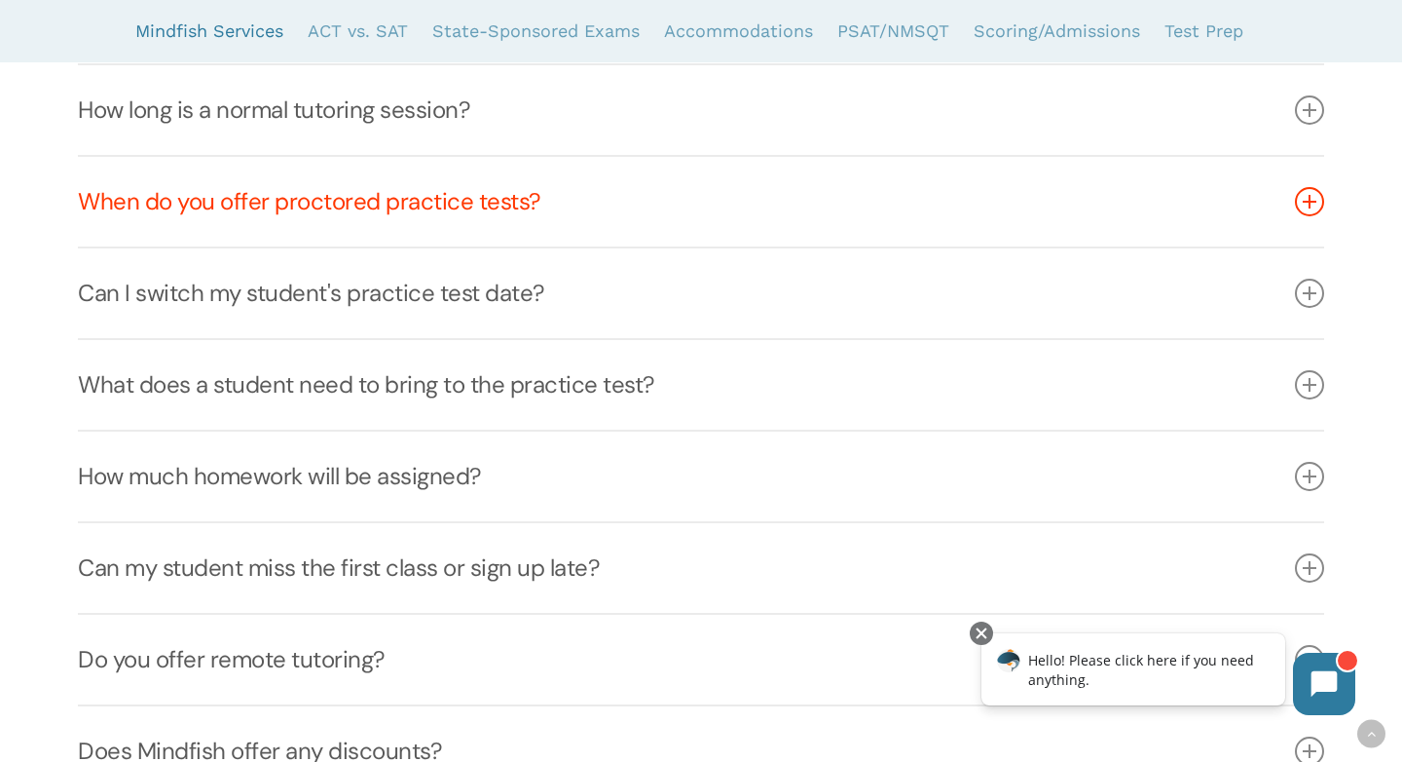
click at [1312, 193] on icon at bounding box center [1309, 201] width 29 height 29
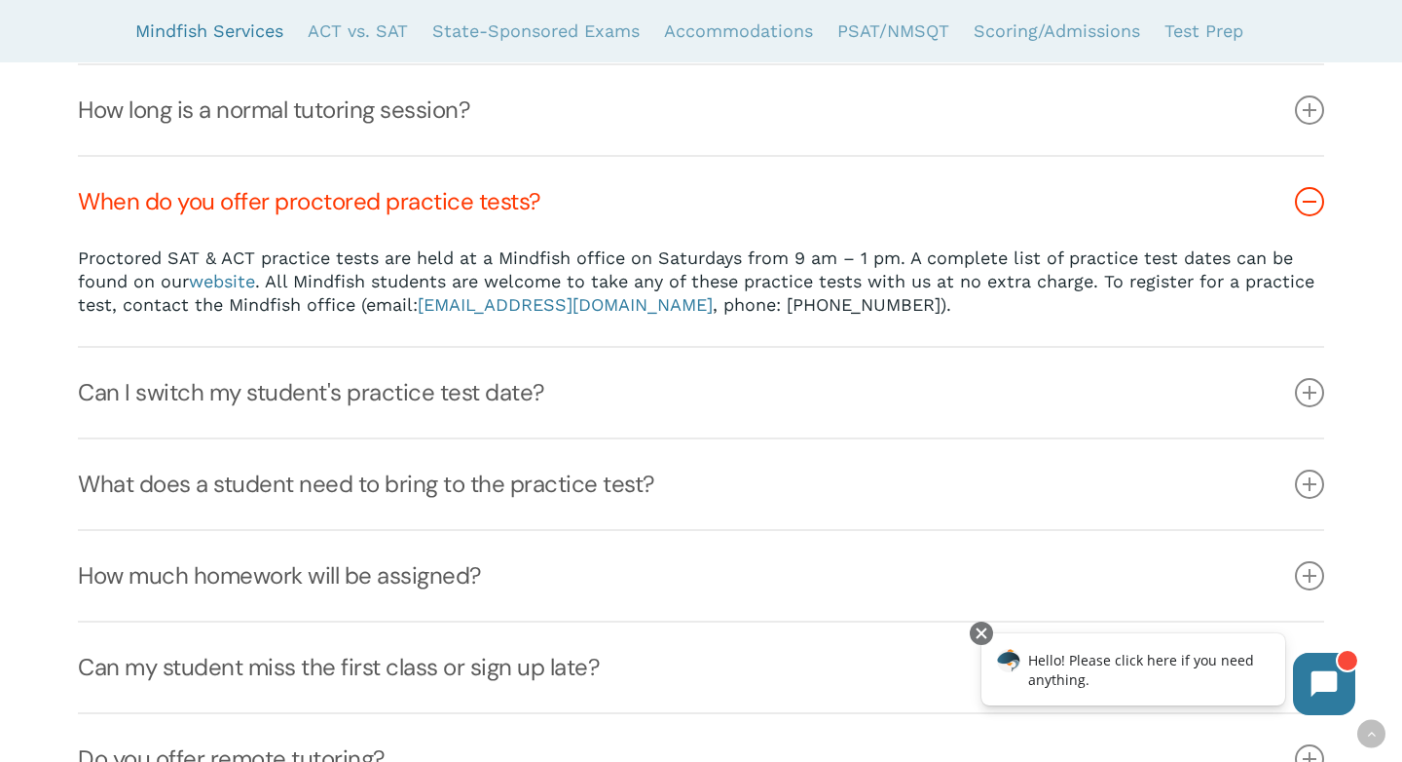
click at [1312, 193] on icon at bounding box center [1309, 201] width 29 height 29
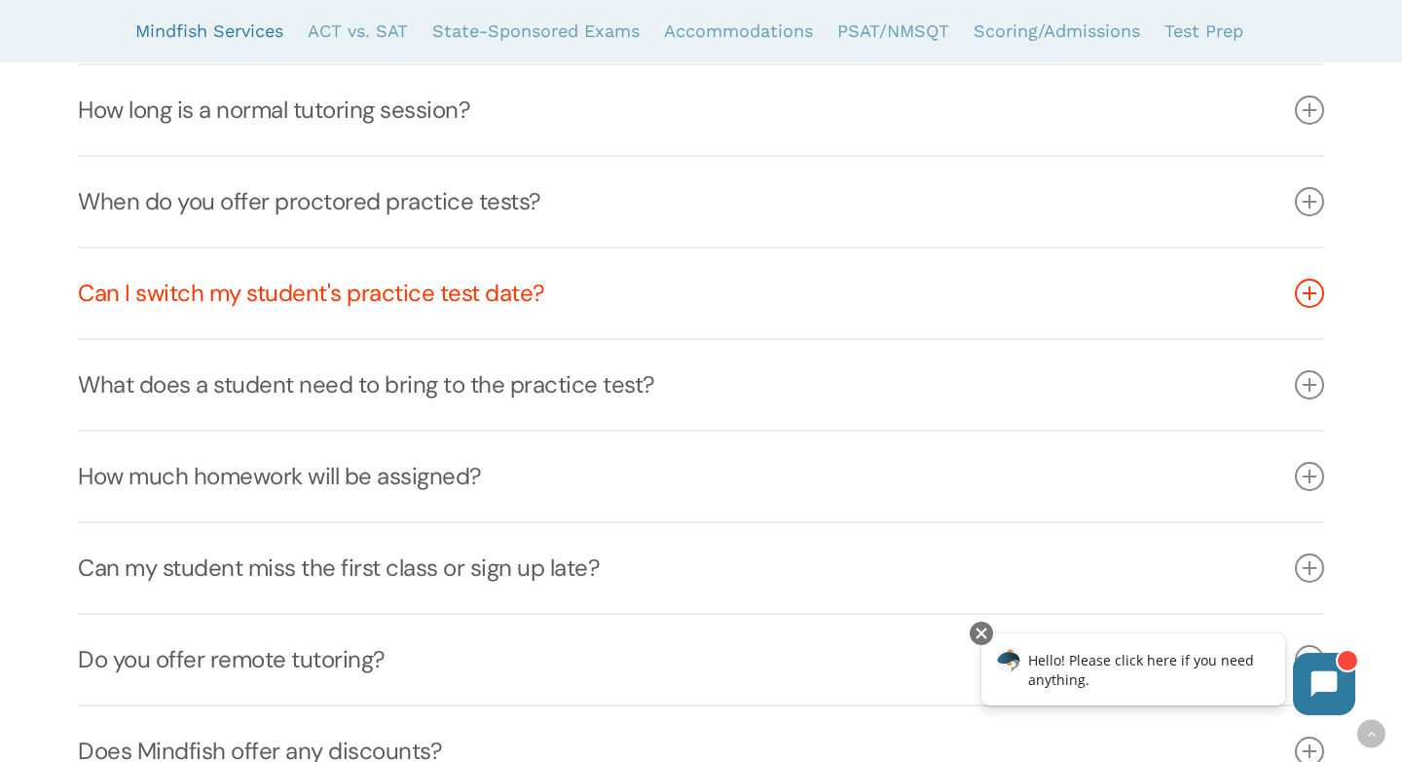
click at [1316, 295] on icon at bounding box center [1309, 293] width 29 height 29
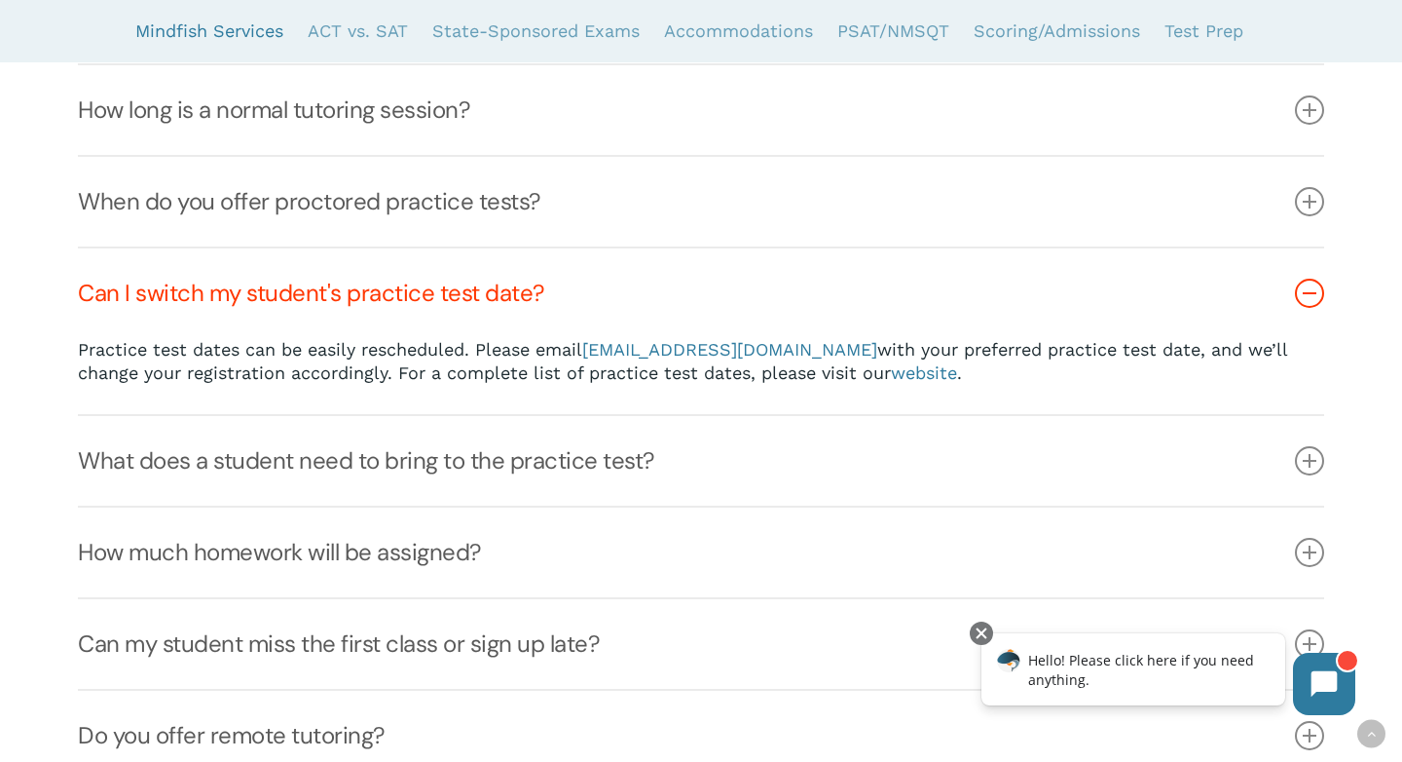
click at [1316, 295] on icon at bounding box center [1309, 293] width 29 height 29
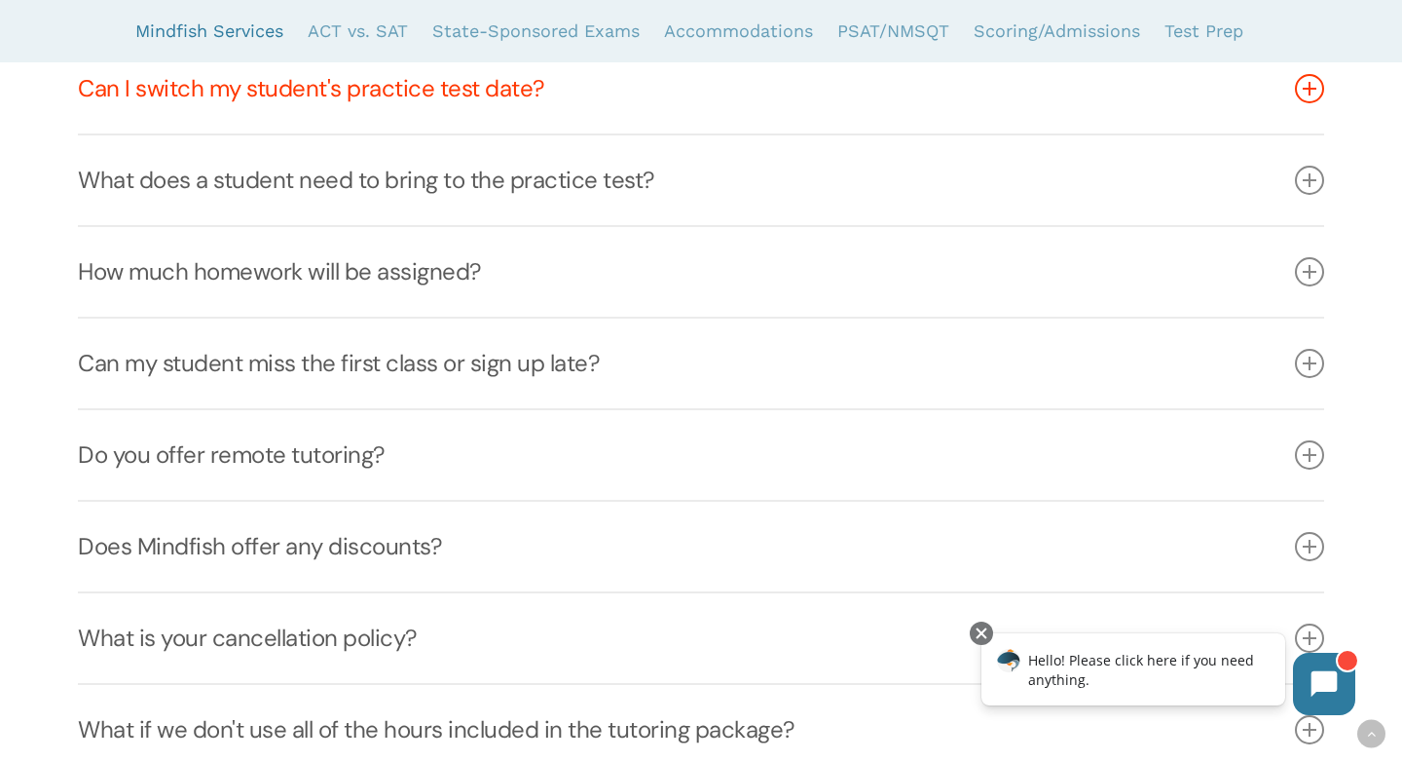
scroll to position [1462, 0]
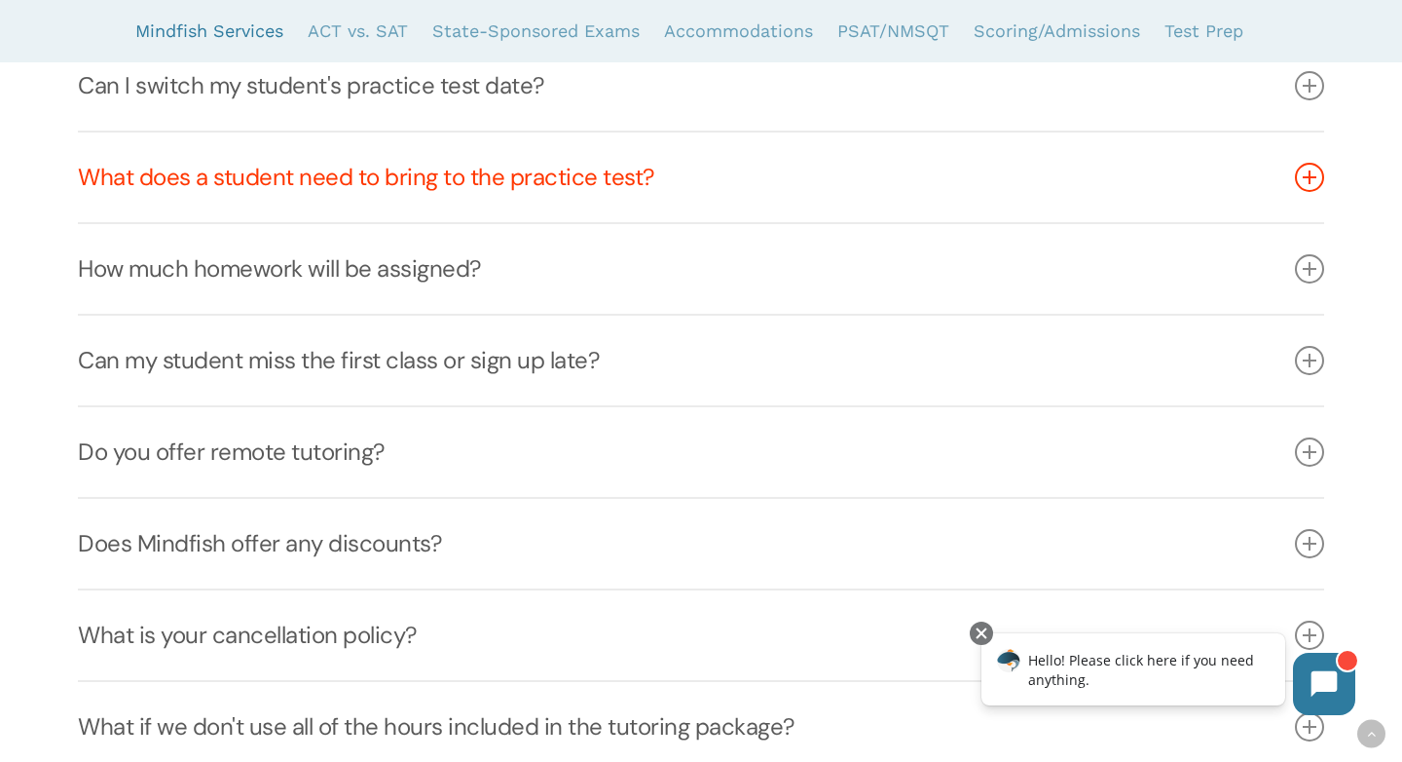
click at [1310, 180] on icon at bounding box center [1309, 177] width 29 height 29
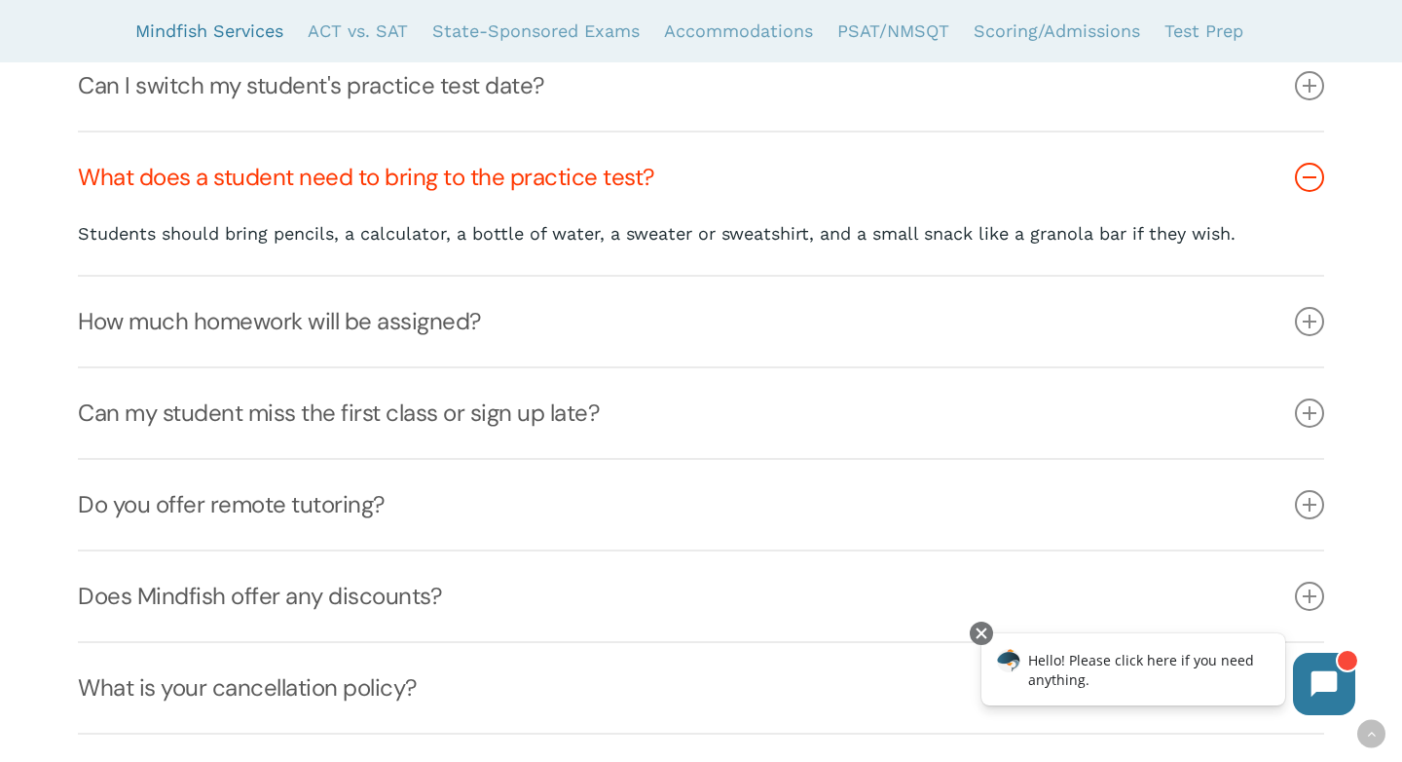
click at [1310, 180] on icon at bounding box center [1309, 177] width 29 height 29
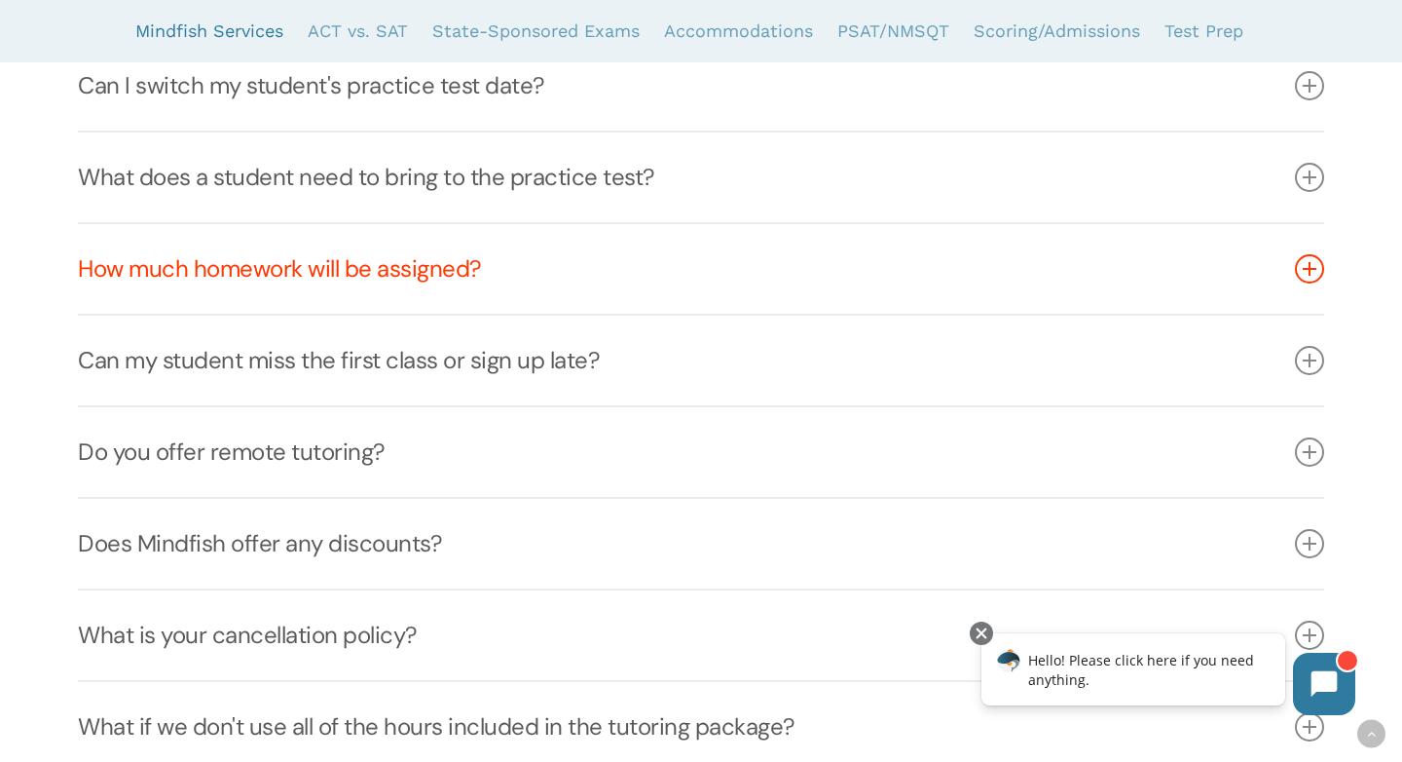
click at [1305, 266] on icon at bounding box center [1309, 268] width 29 height 29
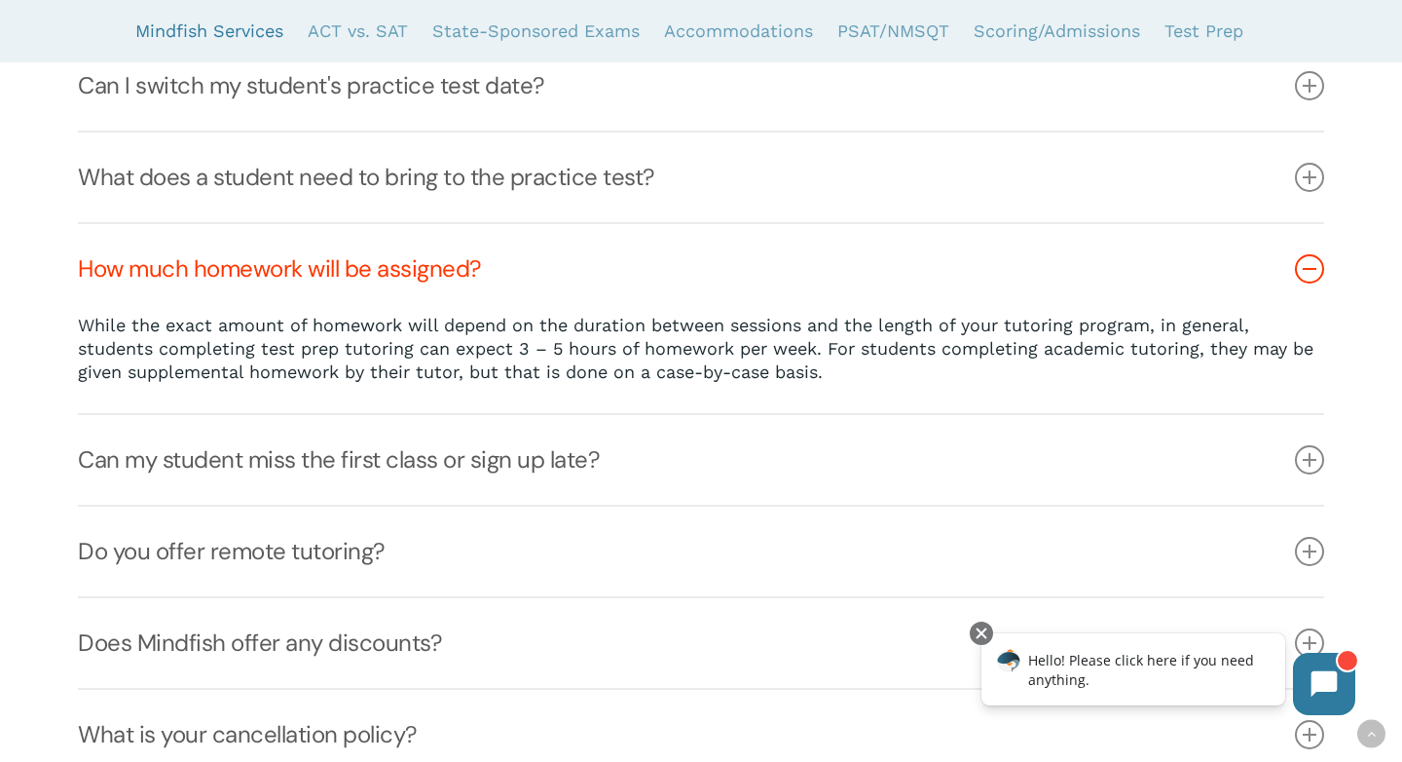
click at [1305, 266] on icon at bounding box center [1309, 268] width 29 height 29
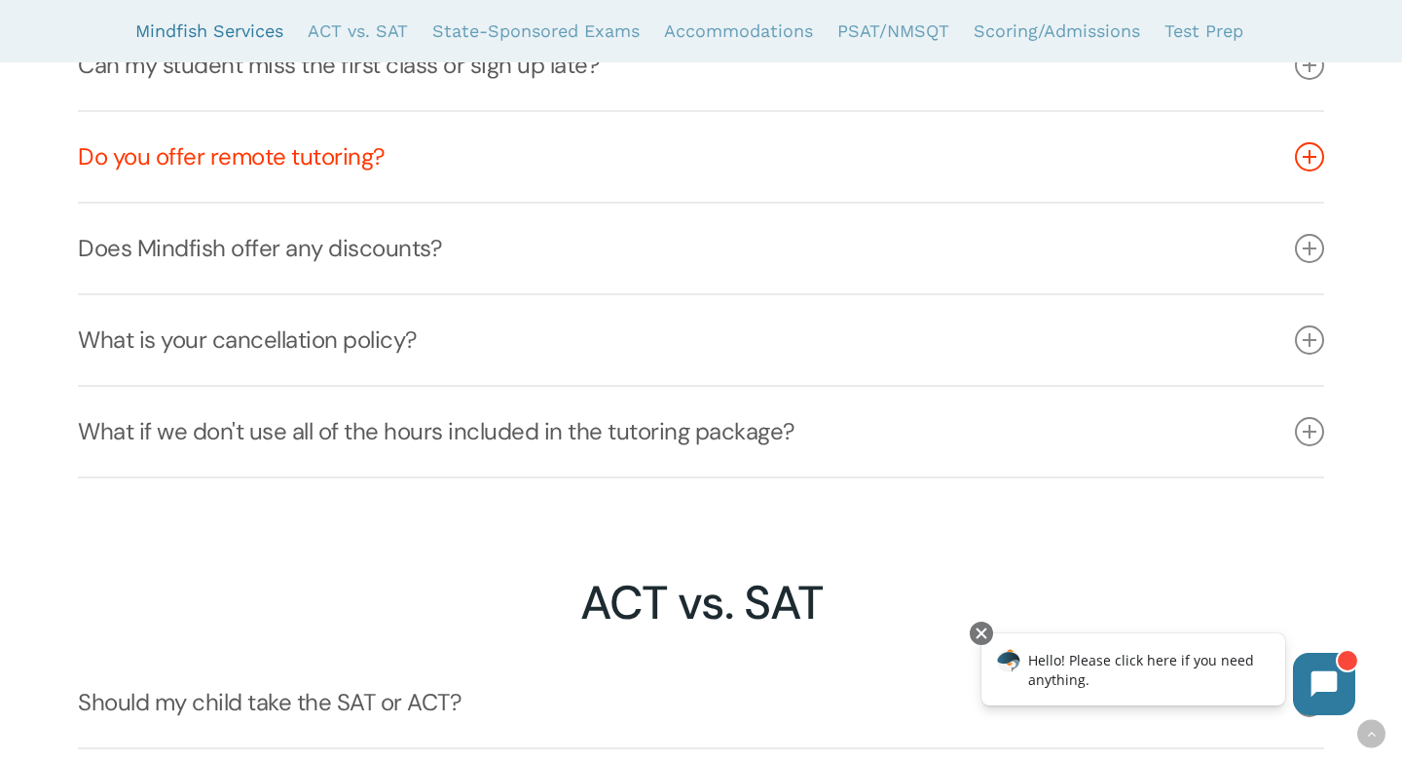
scroll to position [1760, 0]
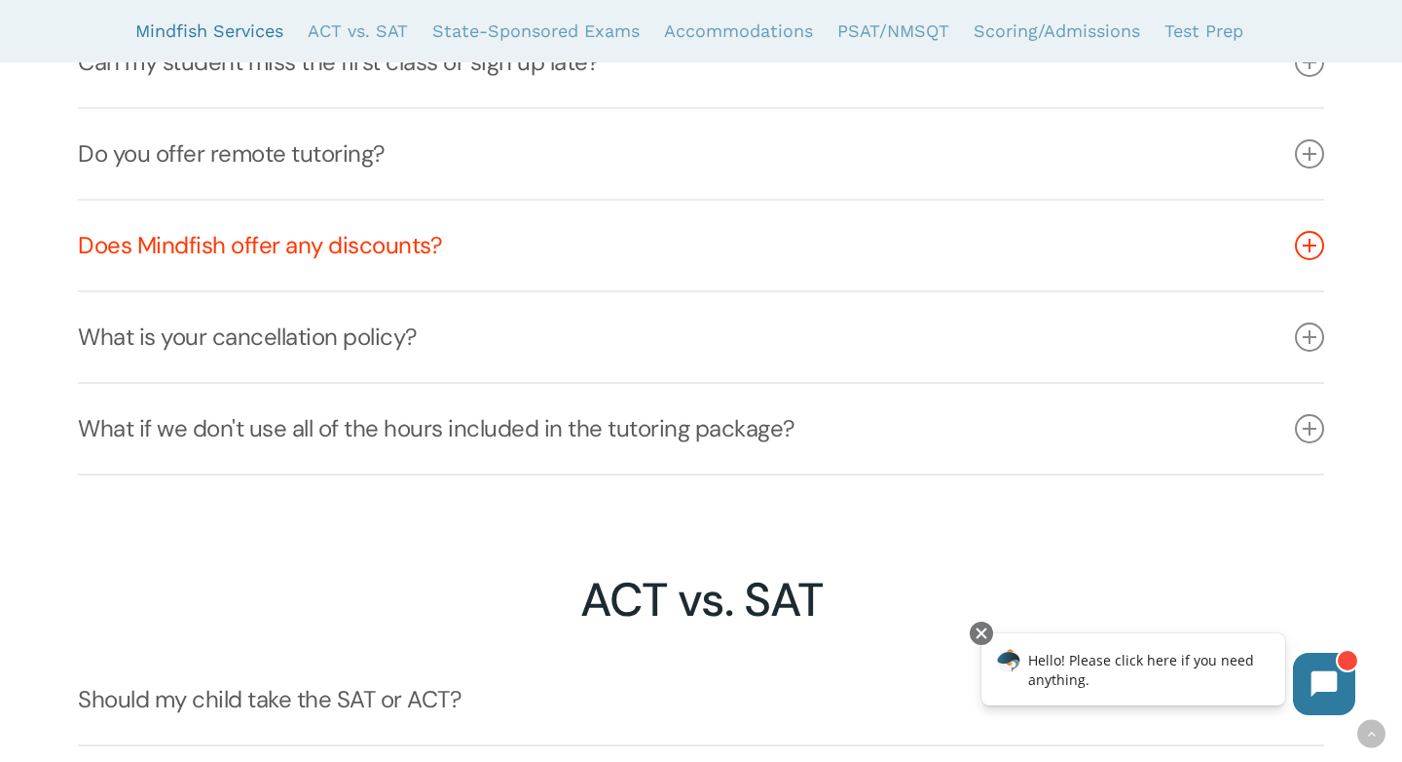
click at [1312, 255] on icon at bounding box center [1309, 245] width 29 height 29
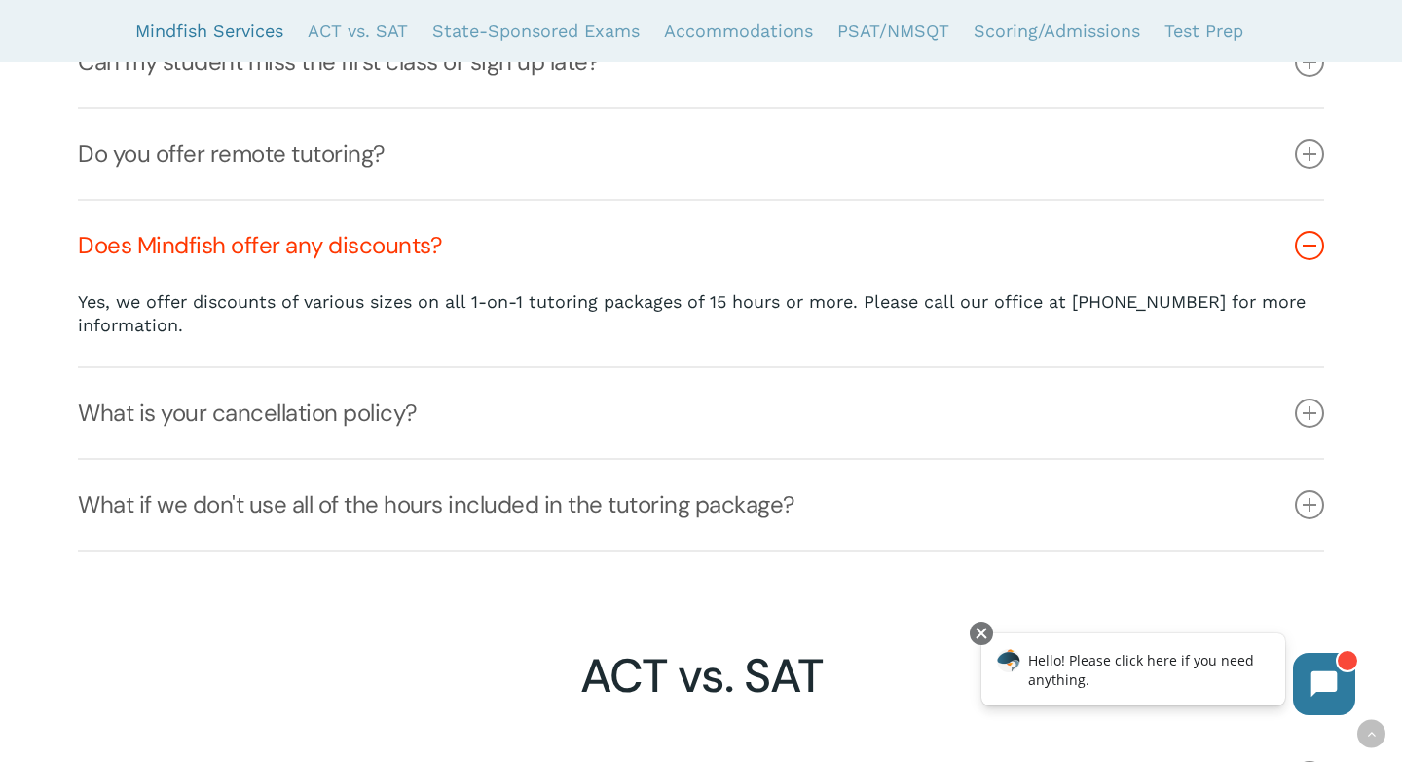
click at [1312, 255] on icon at bounding box center [1309, 245] width 29 height 29
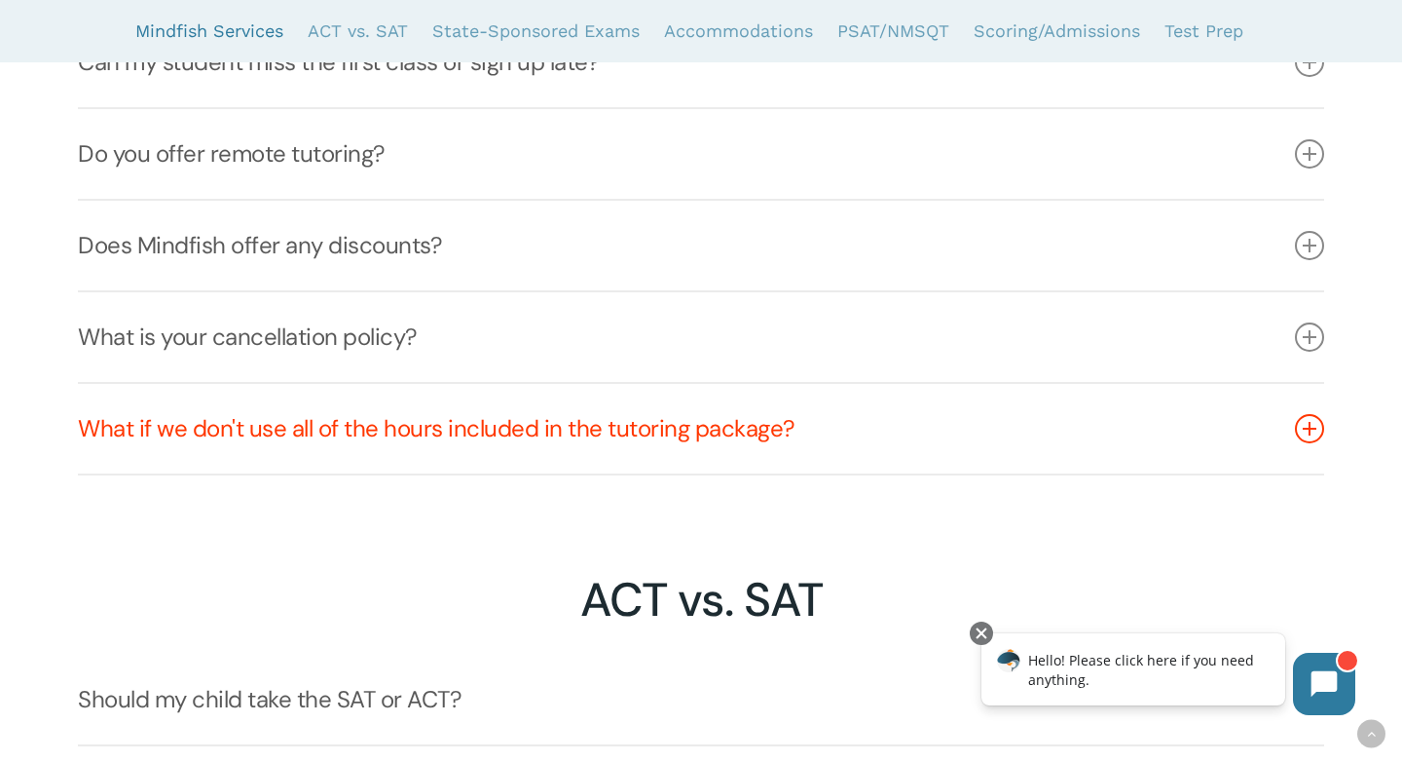
click at [1304, 428] on icon at bounding box center [1309, 428] width 29 height 29
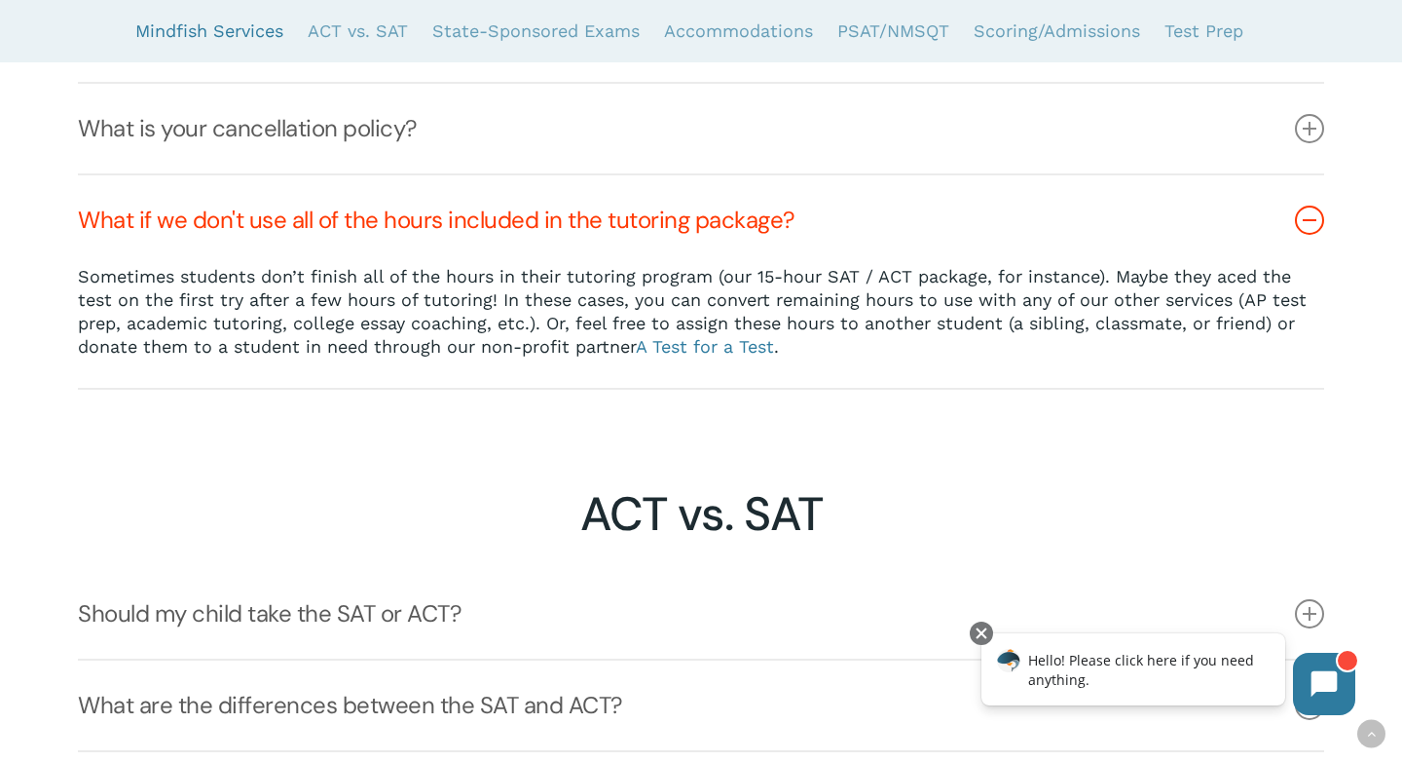
scroll to position [2022, 0]
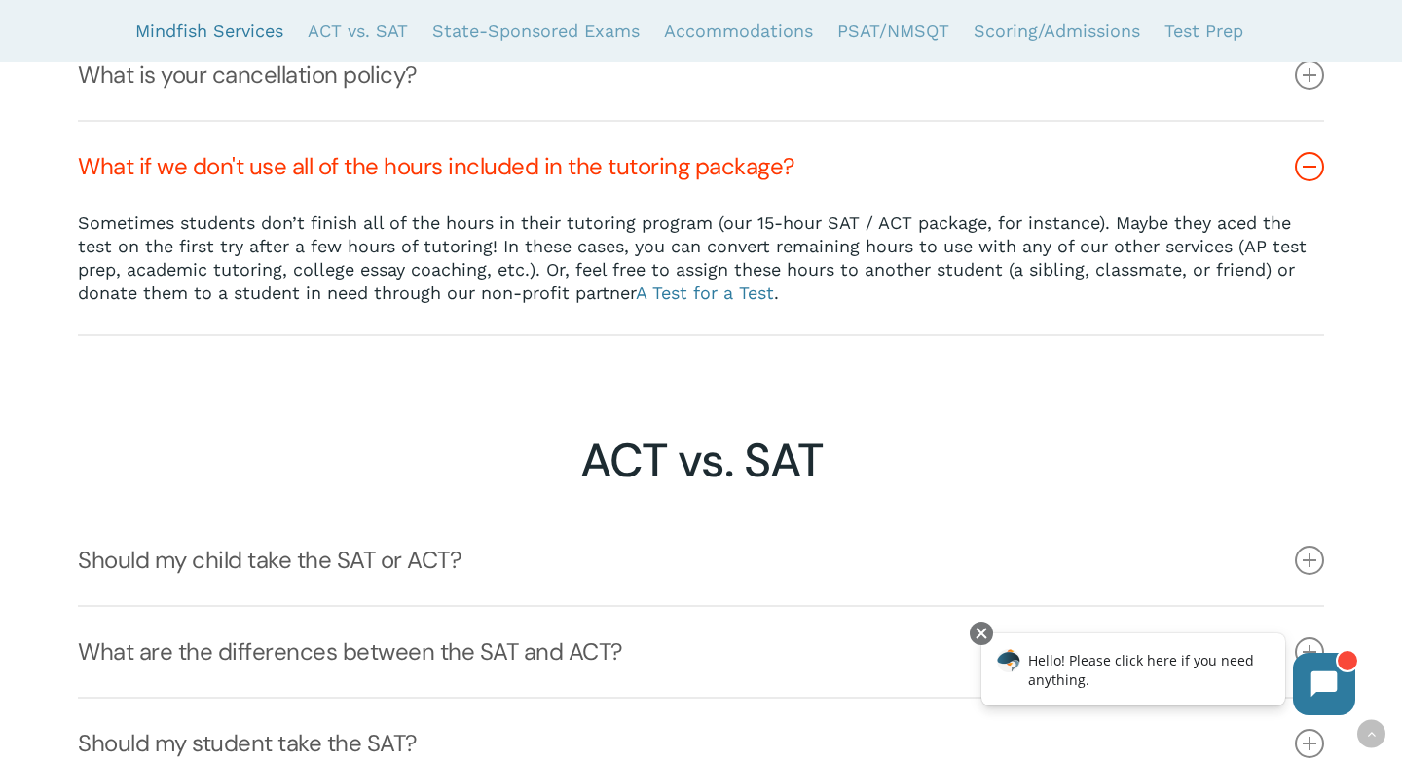
click at [1306, 161] on icon at bounding box center [1309, 166] width 29 height 29
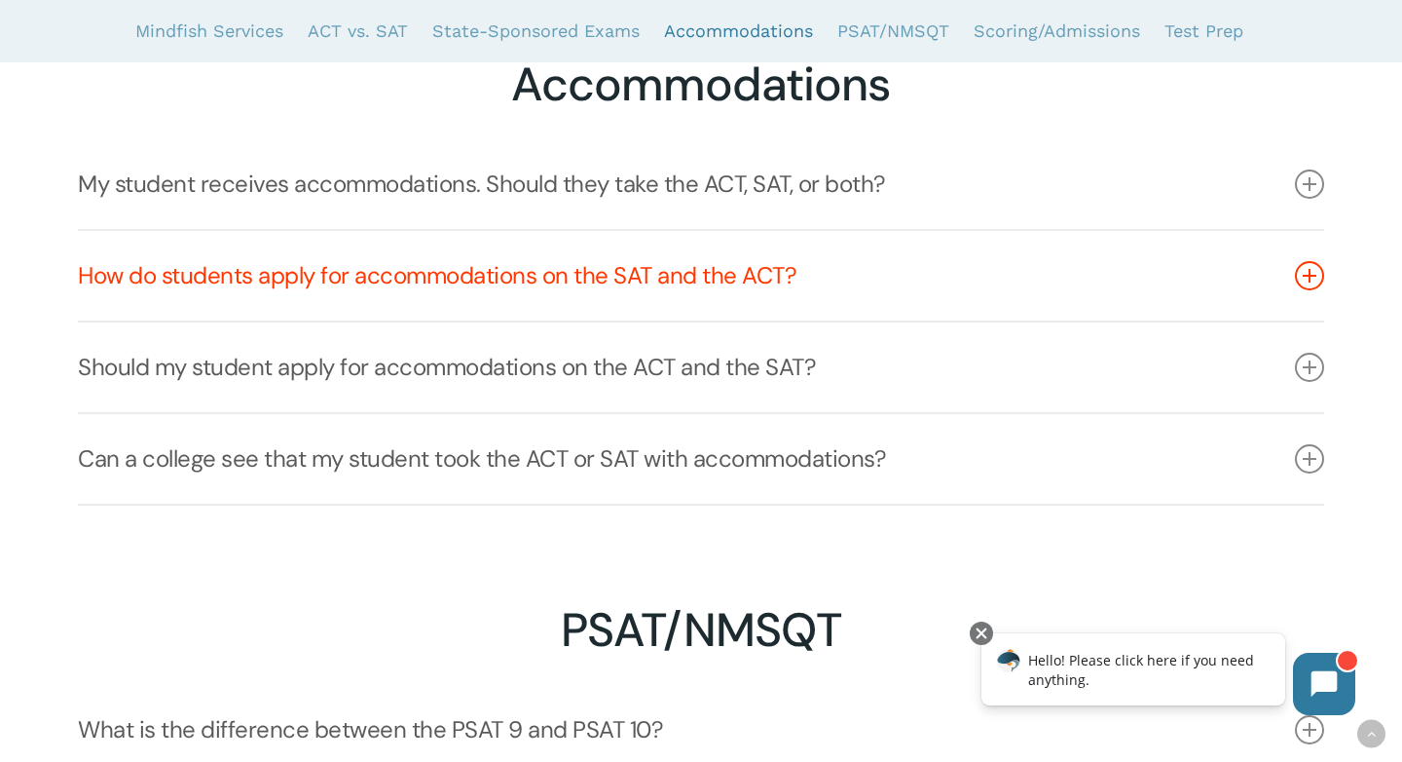
scroll to position [3737, 0]
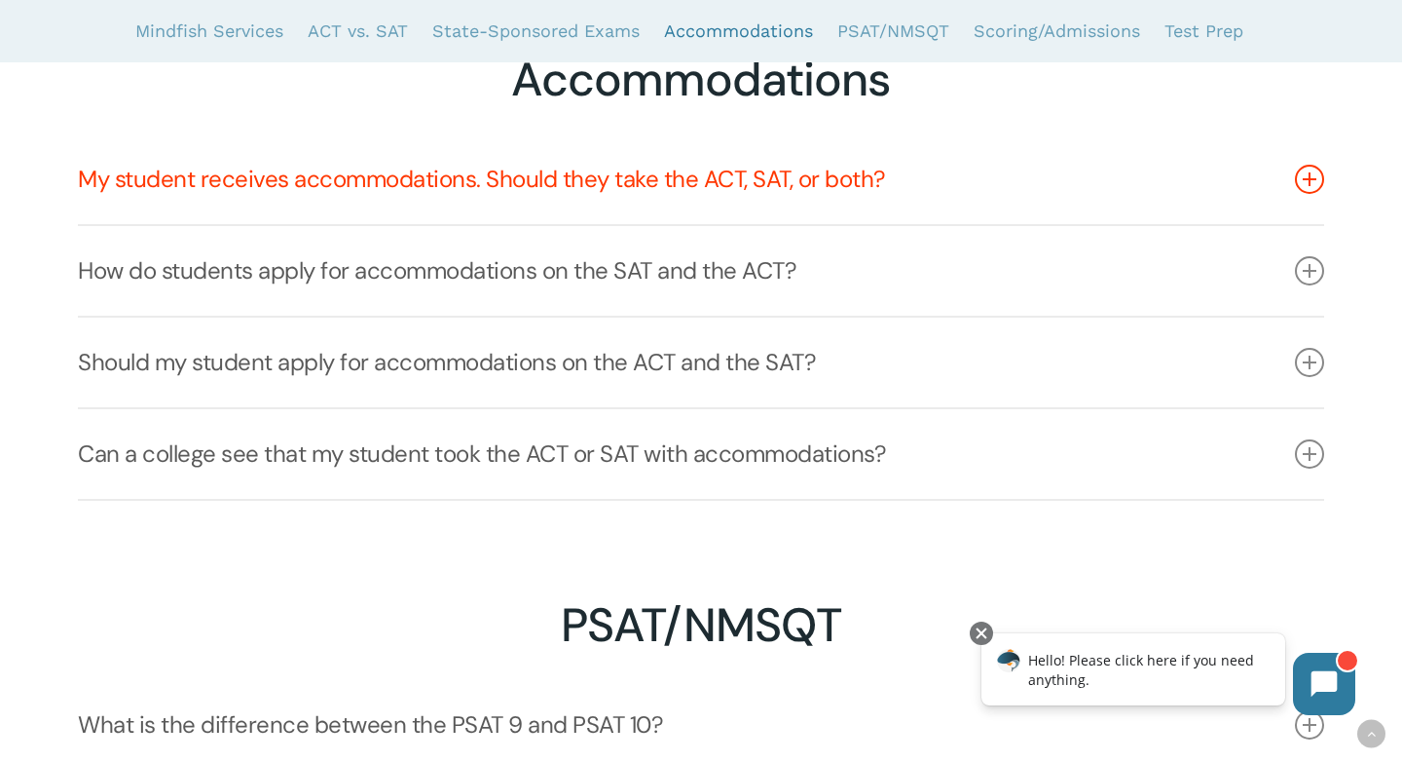
click at [1312, 174] on icon at bounding box center [1309, 179] width 29 height 29
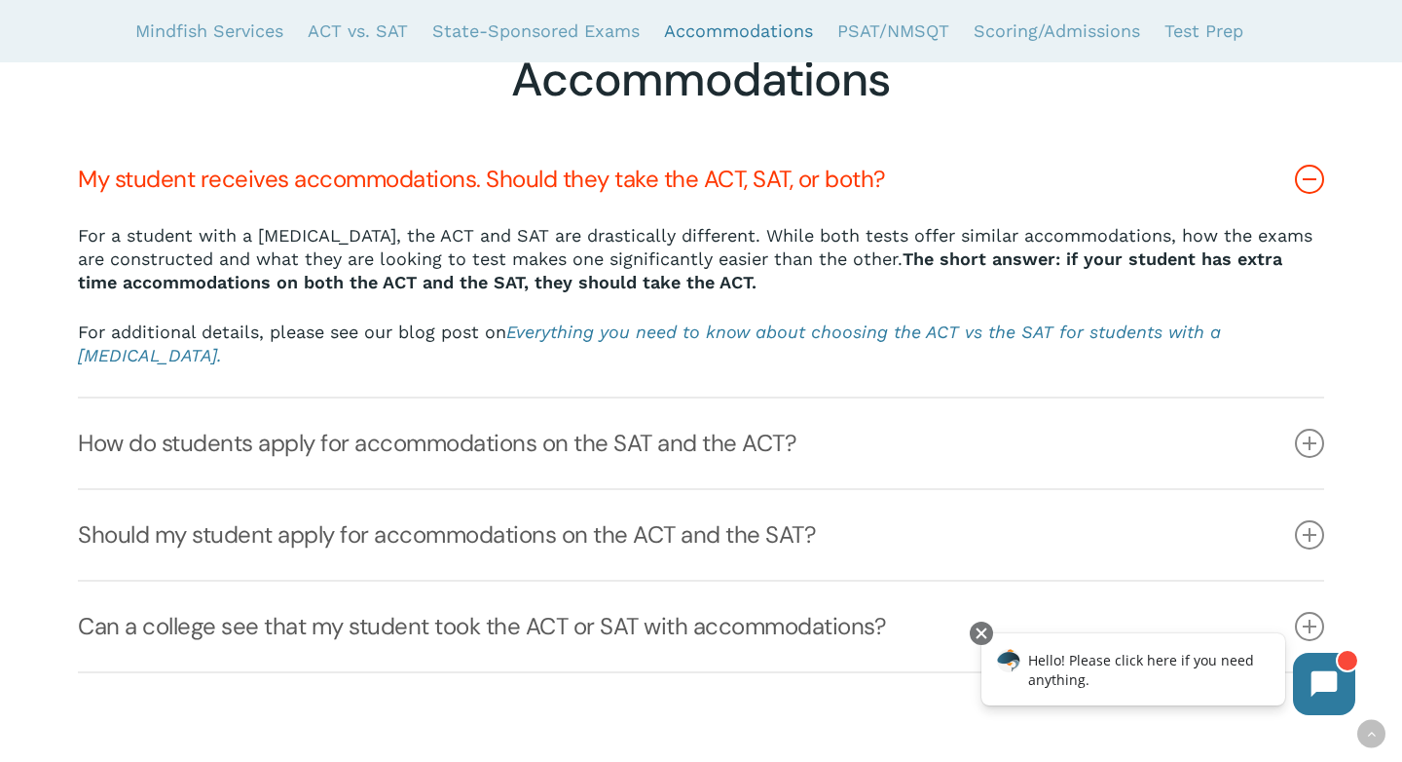
click at [1312, 174] on icon at bounding box center [1309, 179] width 29 height 29
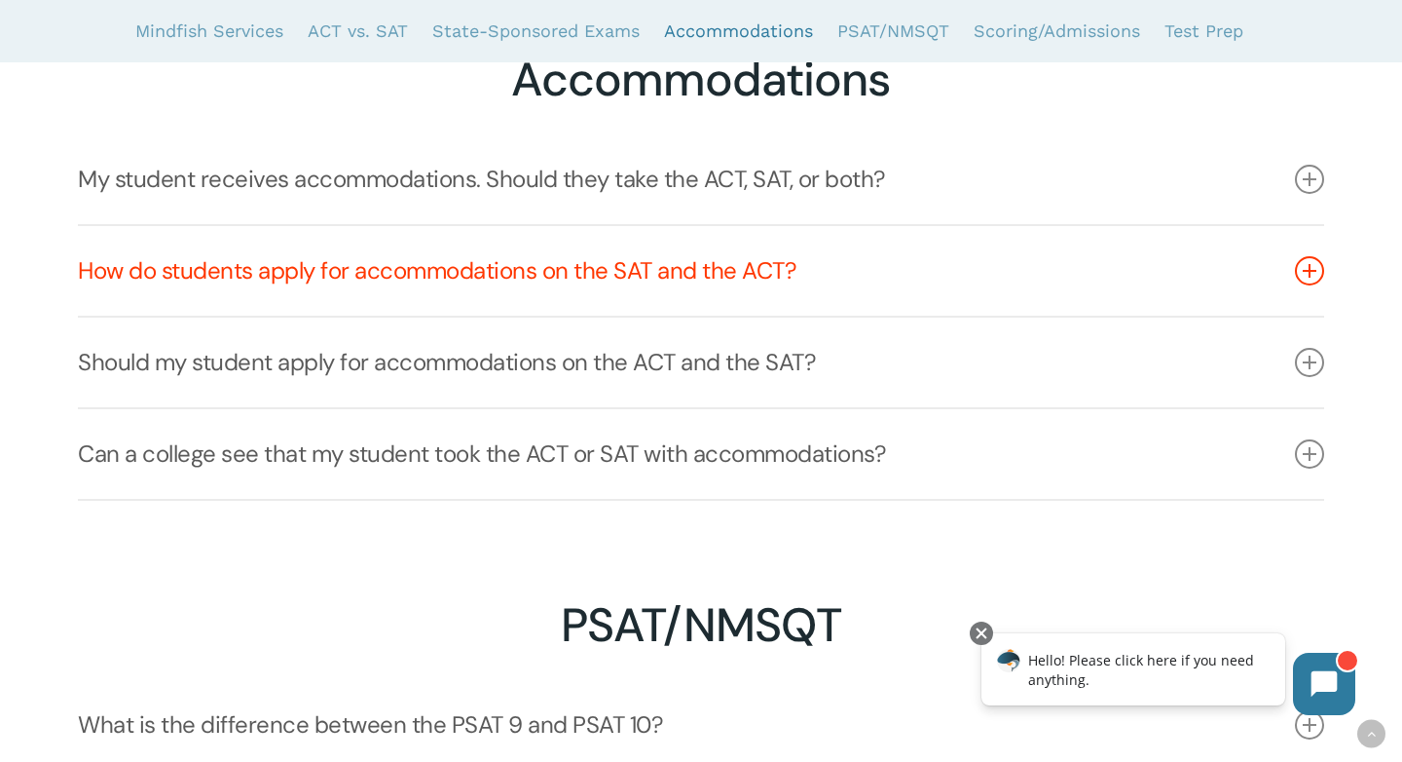
click at [1310, 266] on icon at bounding box center [1309, 270] width 29 height 29
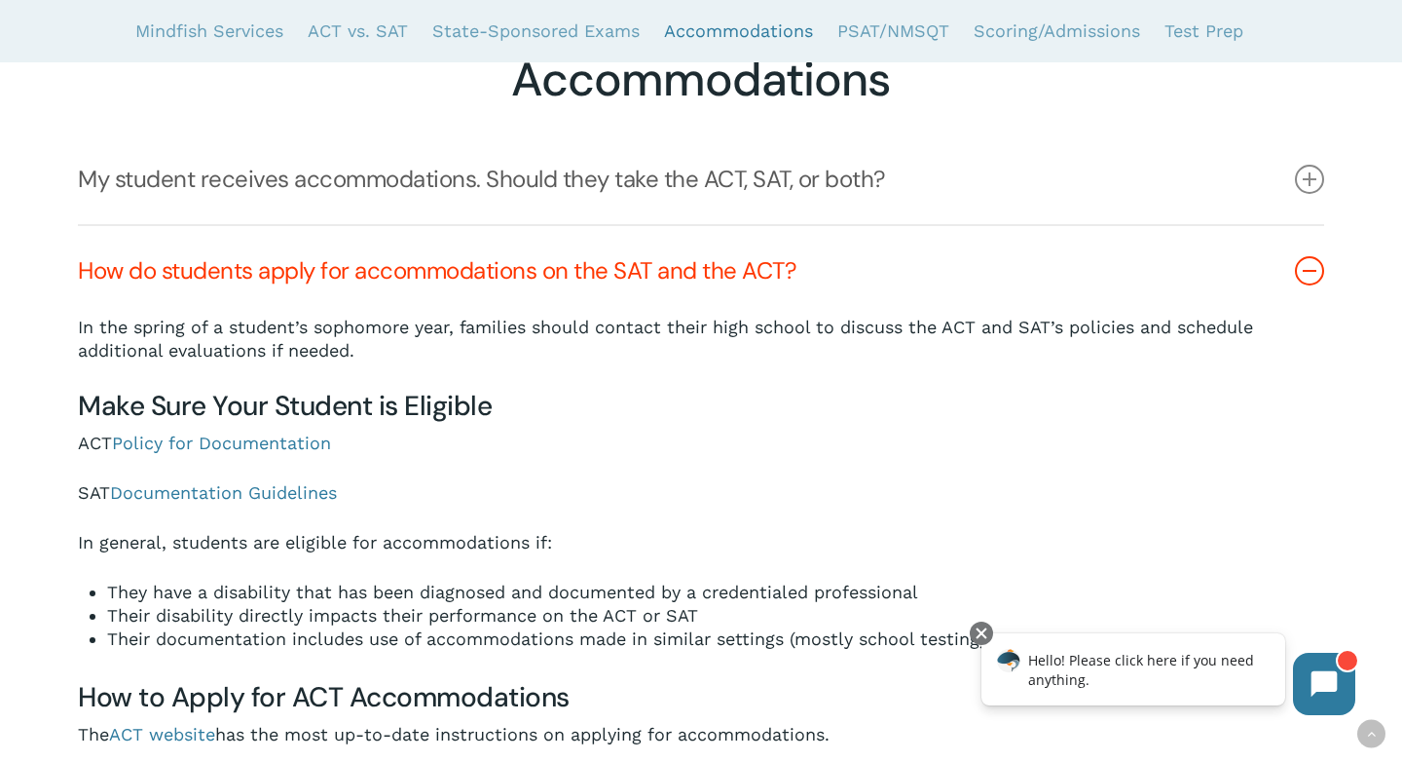
click at [1310, 266] on icon at bounding box center [1309, 270] width 29 height 29
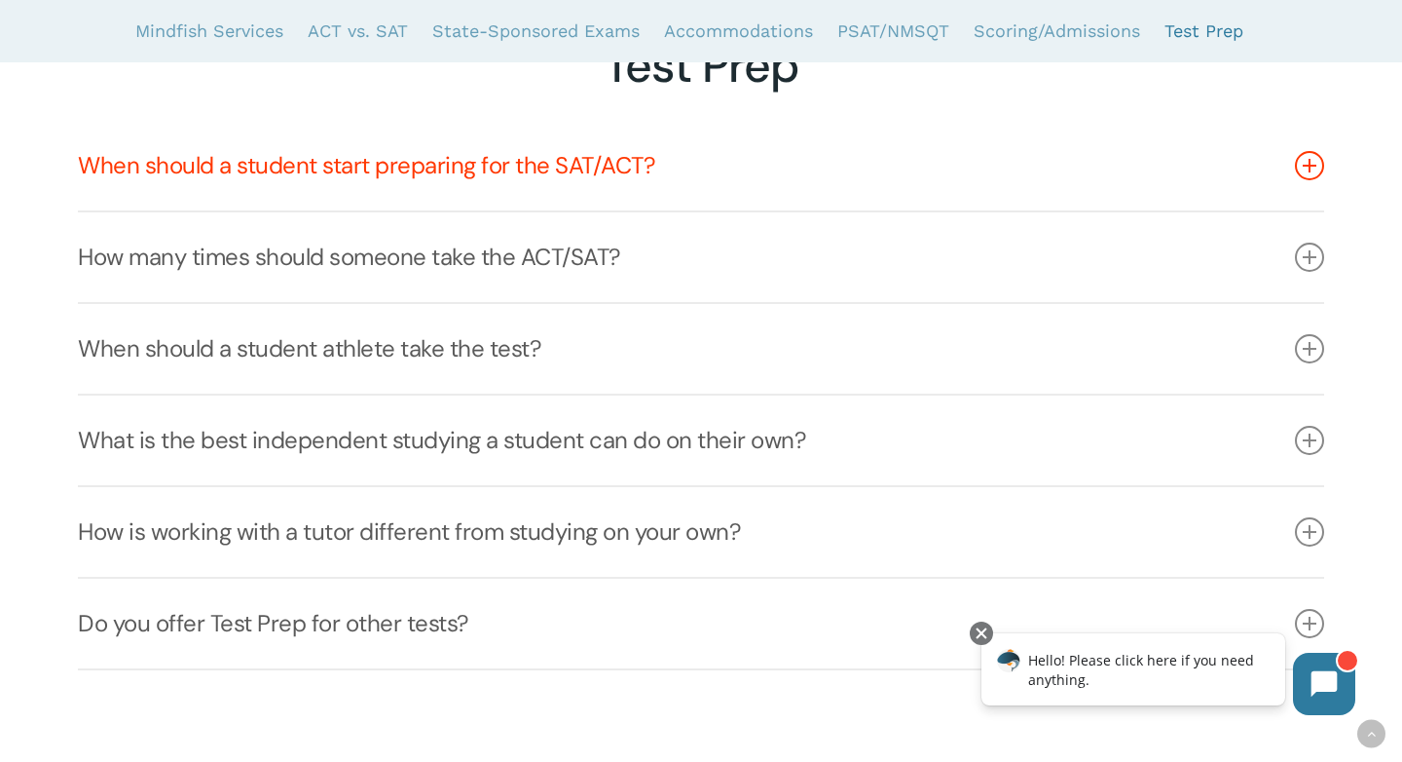
scroll to position [6122, 0]
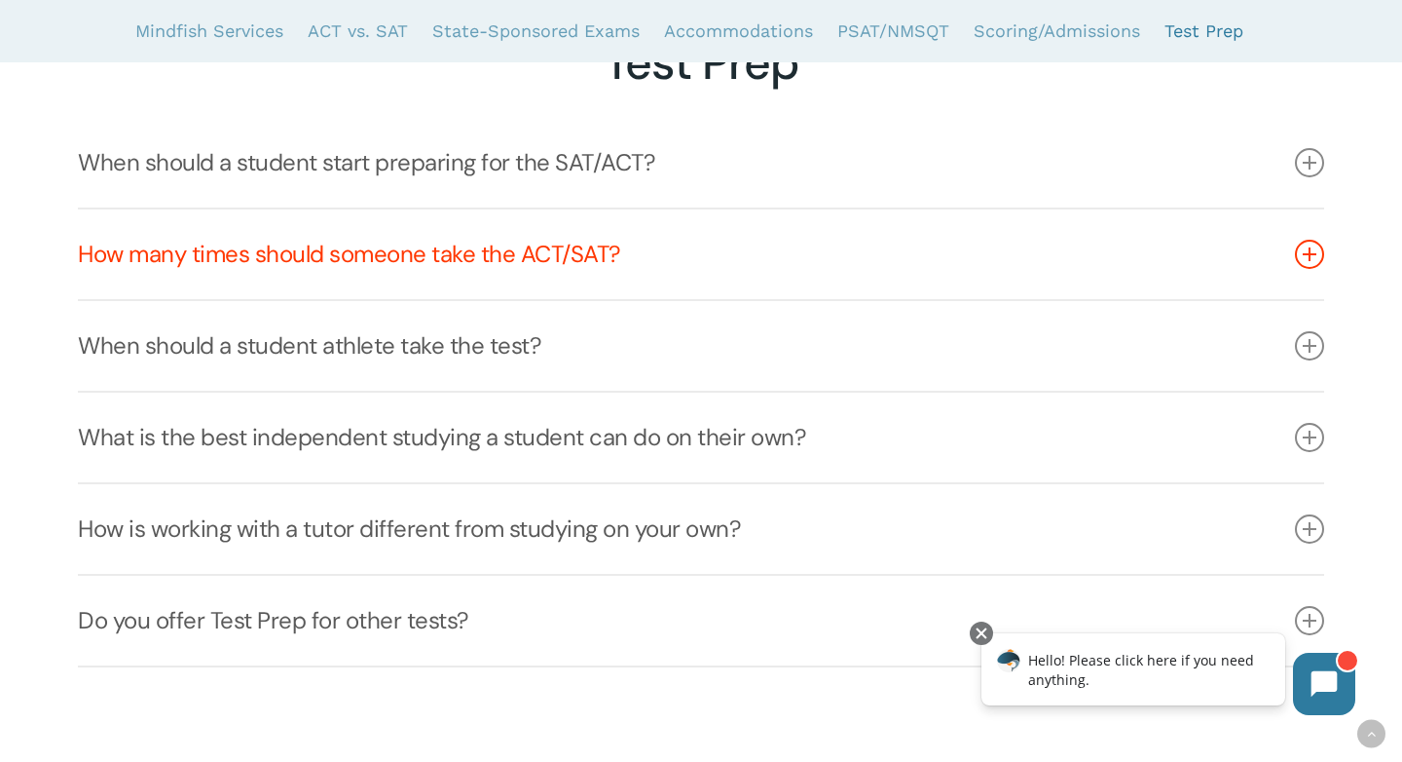
click at [1313, 255] on icon at bounding box center [1309, 254] width 29 height 29
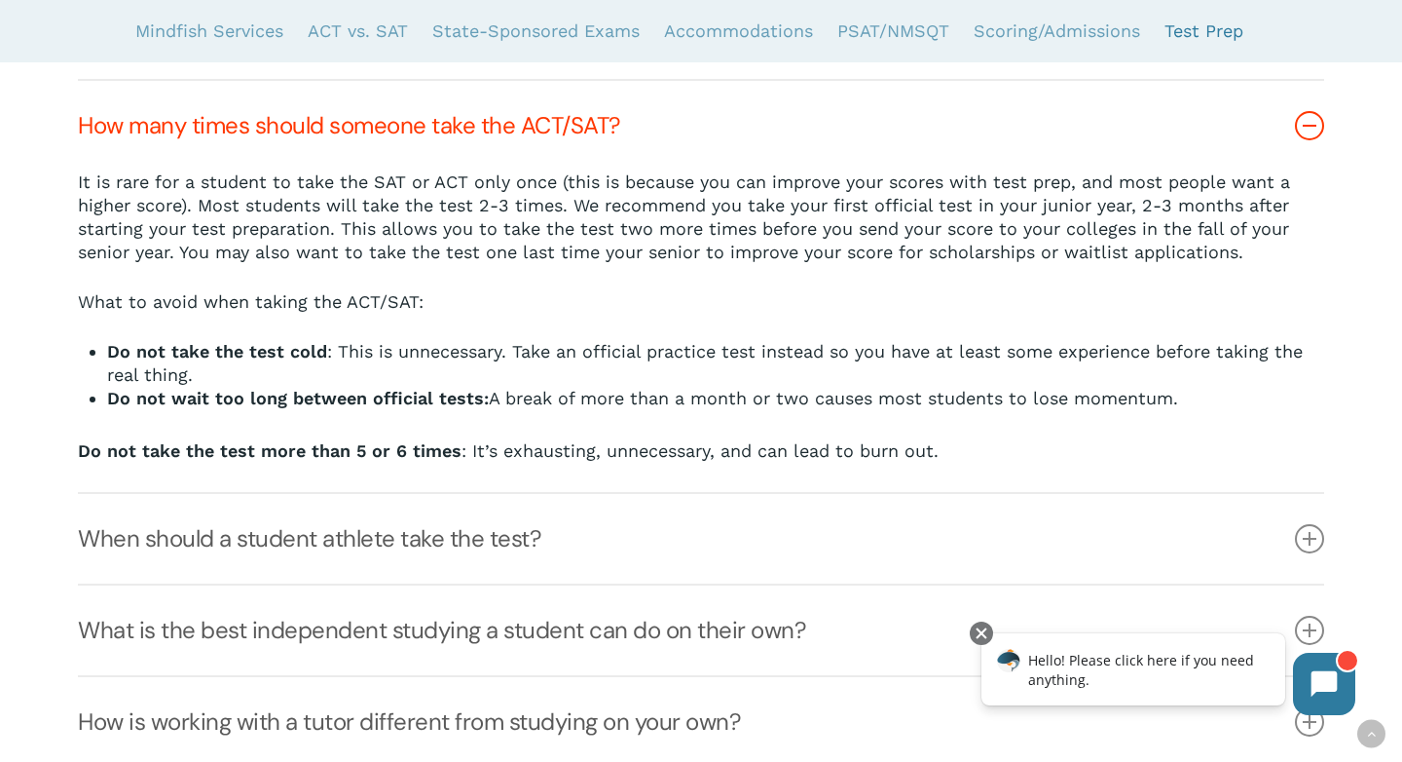
scroll to position [6251, 0]
click at [1307, 130] on icon at bounding box center [1309, 125] width 29 height 29
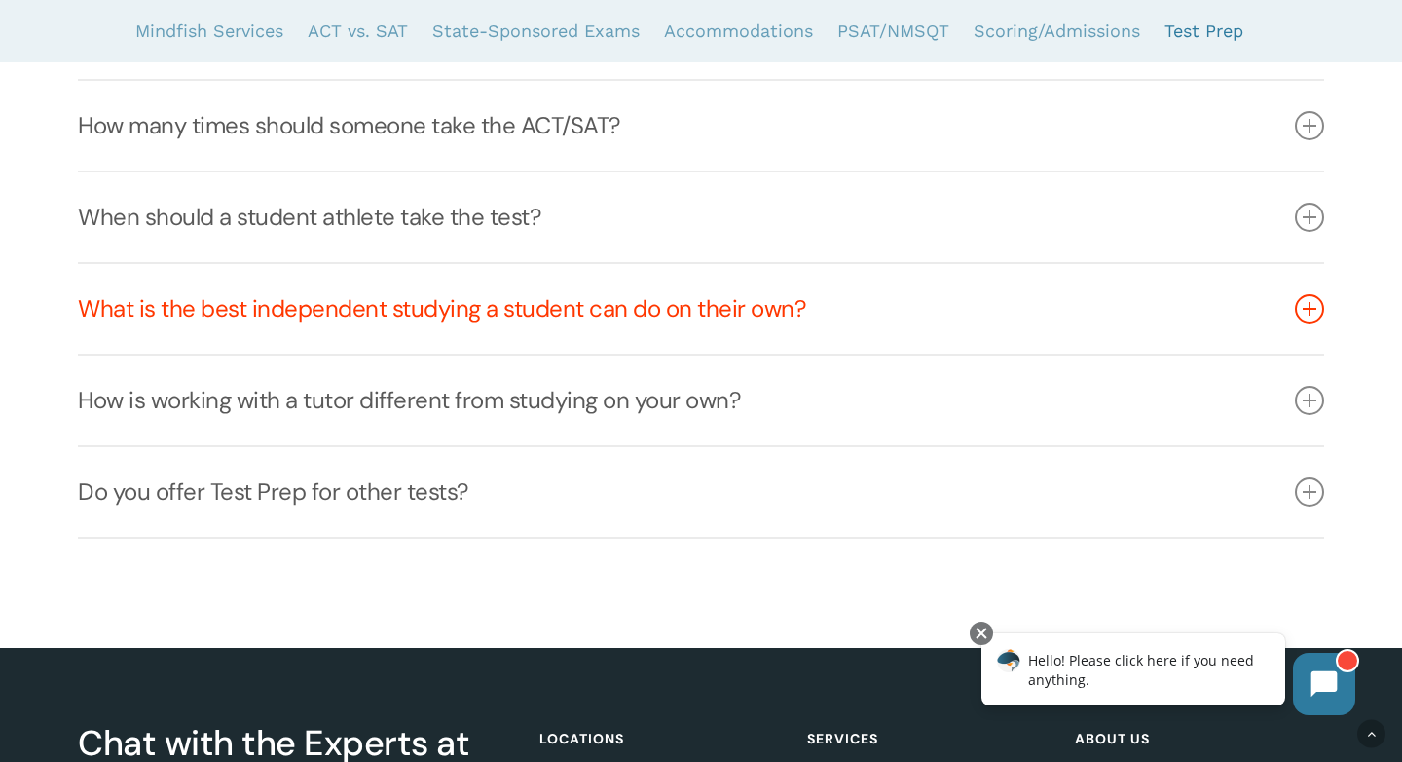
click at [1312, 313] on icon at bounding box center [1309, 308] width 29 height 29
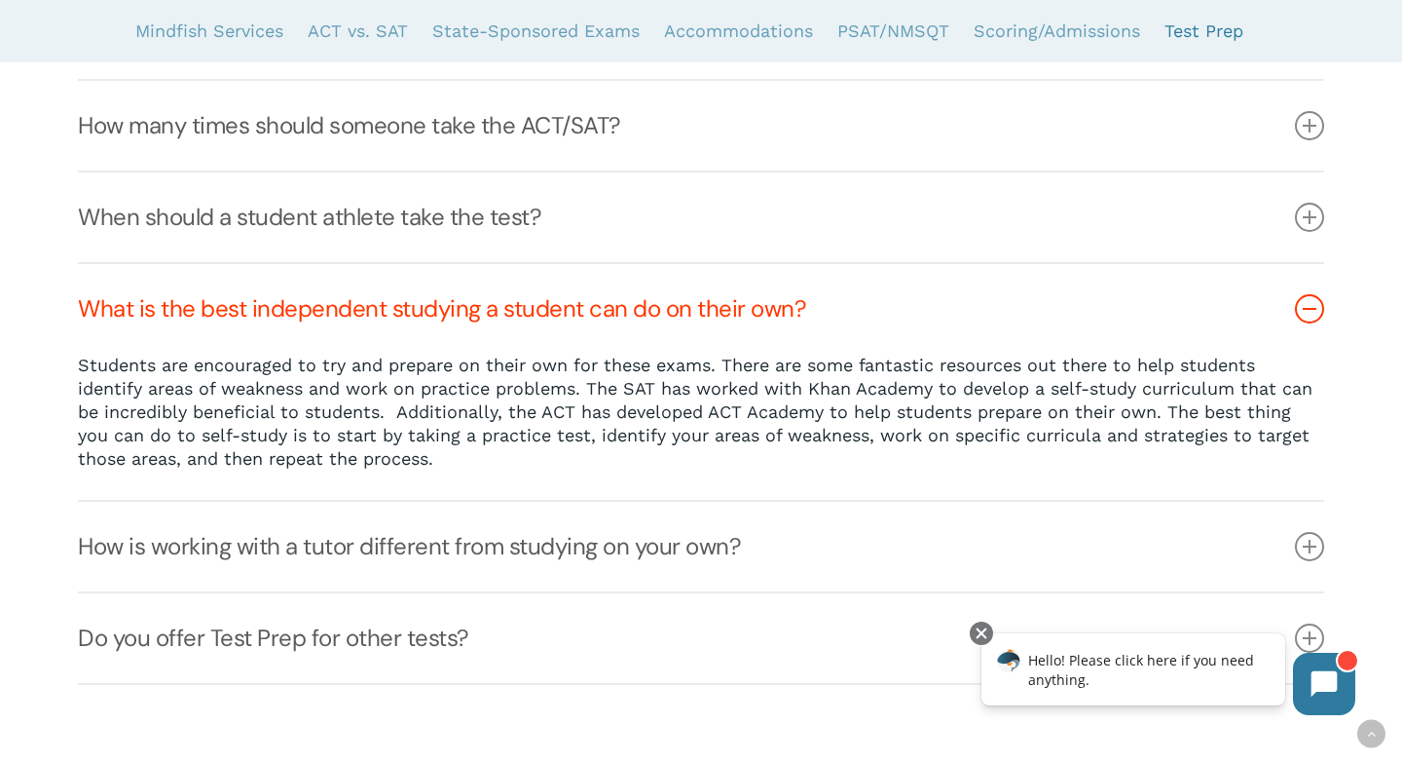
click at [1312, 313] on icon at bounding box center [1309, 308] width 29 height 29
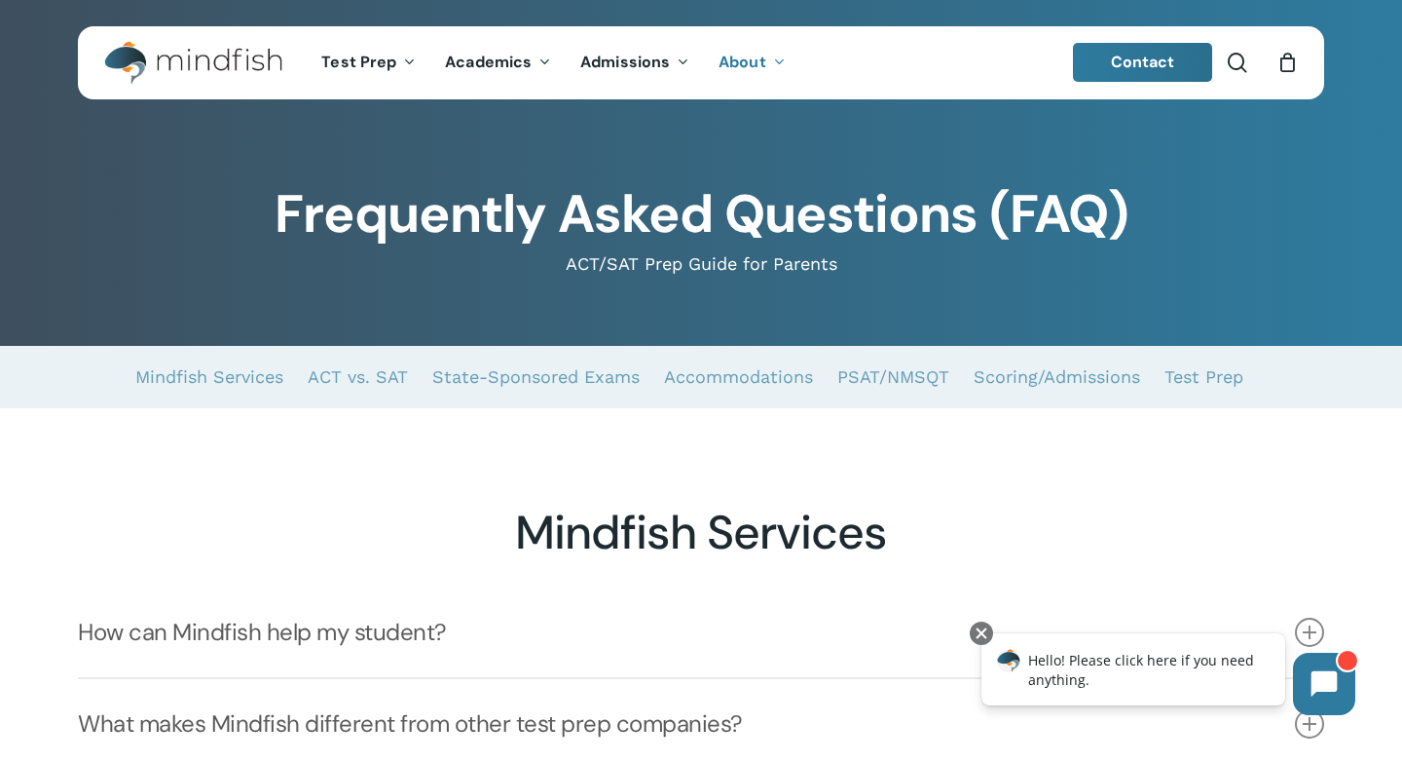
scroll to position [0, 0]
